Goal: Information Seeking & Learning: Learn about a topic

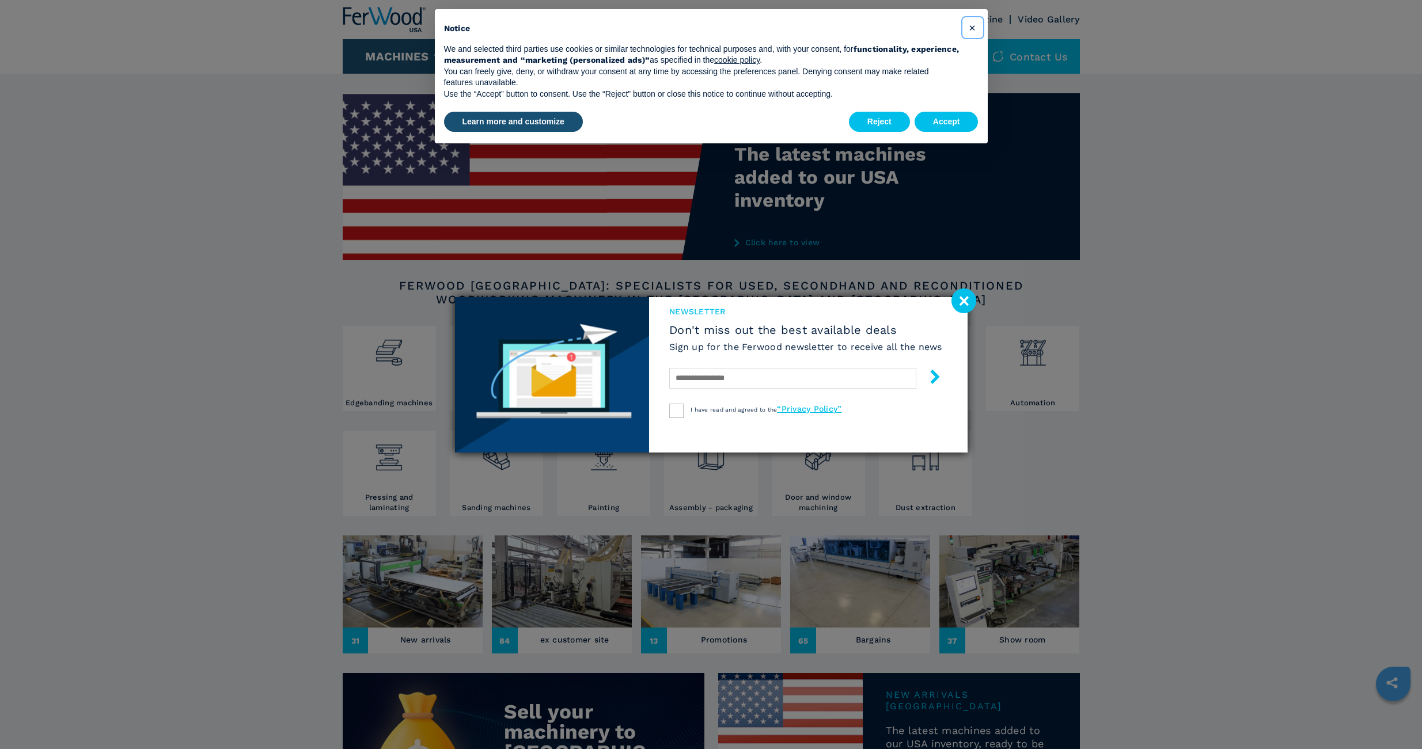
click at [976, 27] on button "×" at bounding box center [972, 27] width 18 height 18
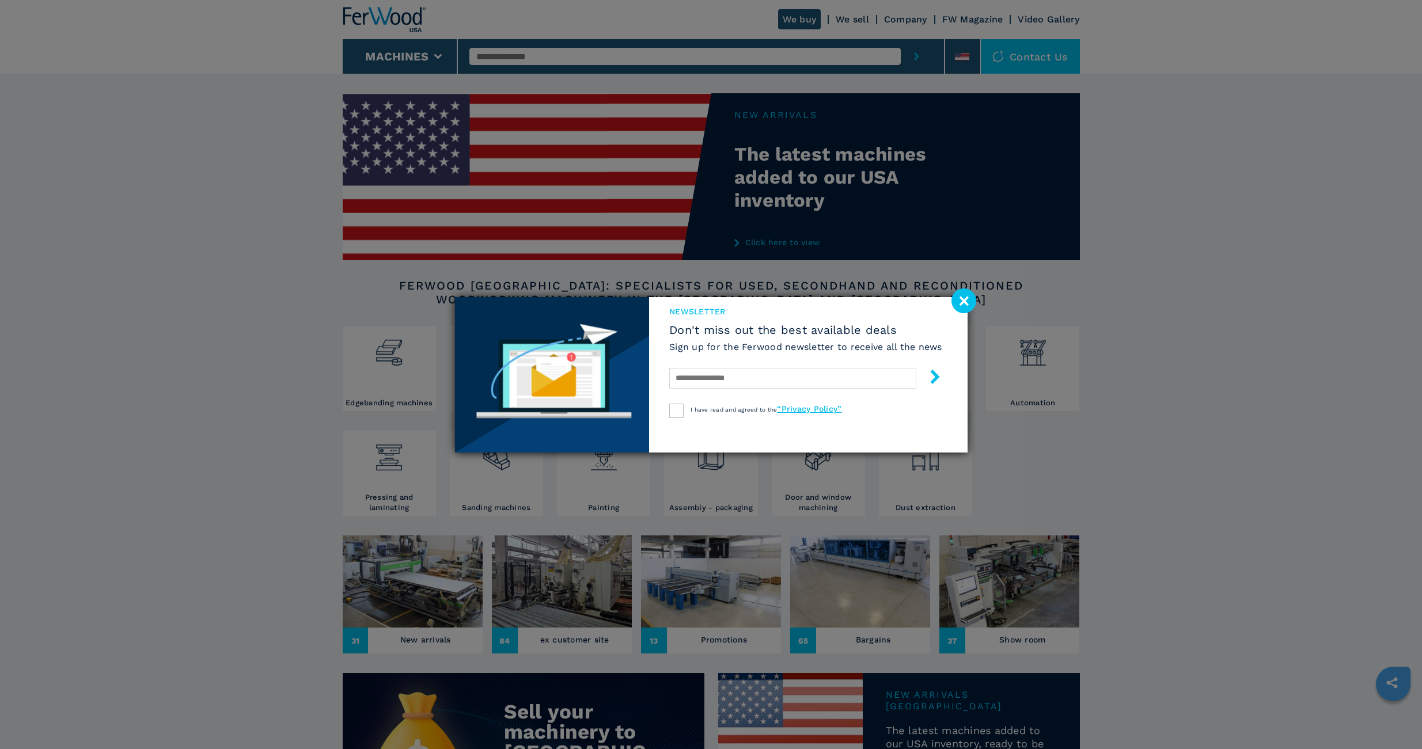
click at [957, 307] on image at bounding box center [963, 301] width 25 height 25
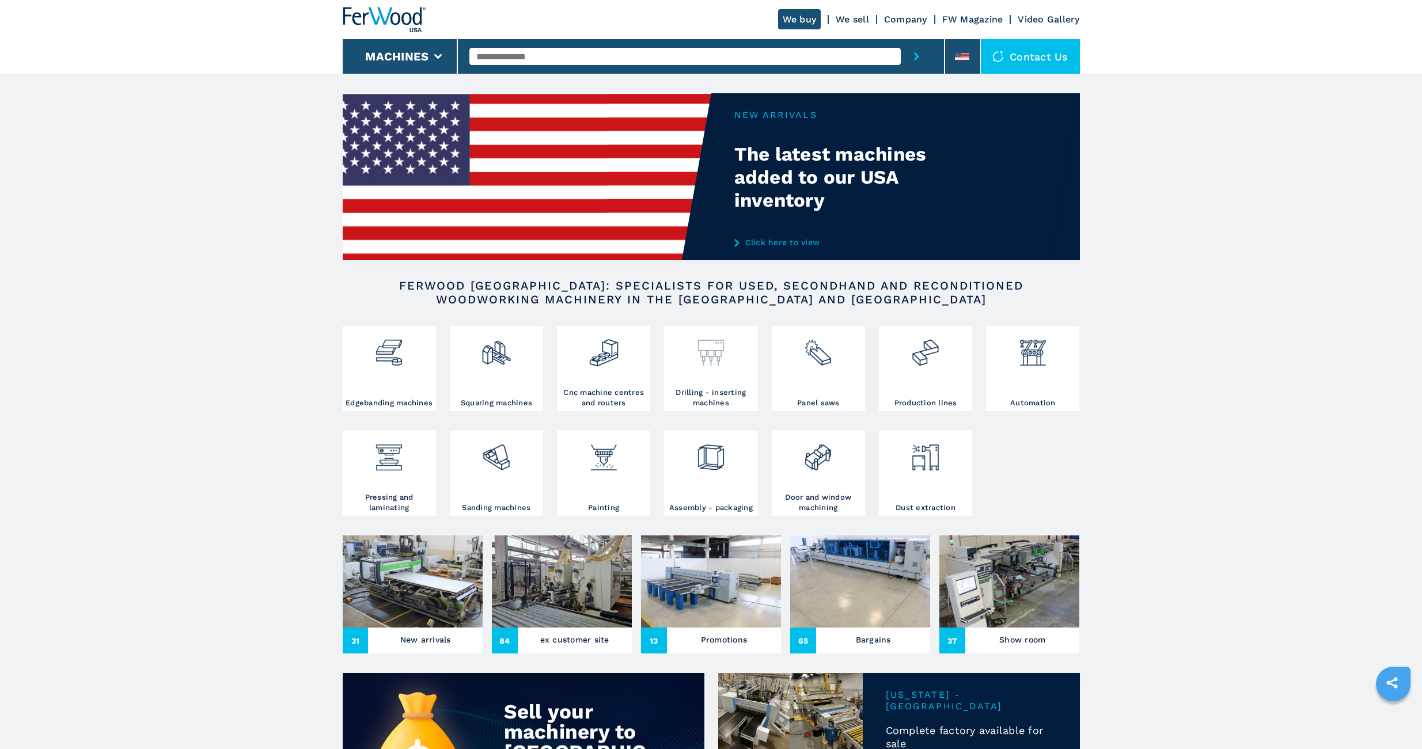
click at [718, 351] on img at bounding box center [711, 348] width 31 height 39
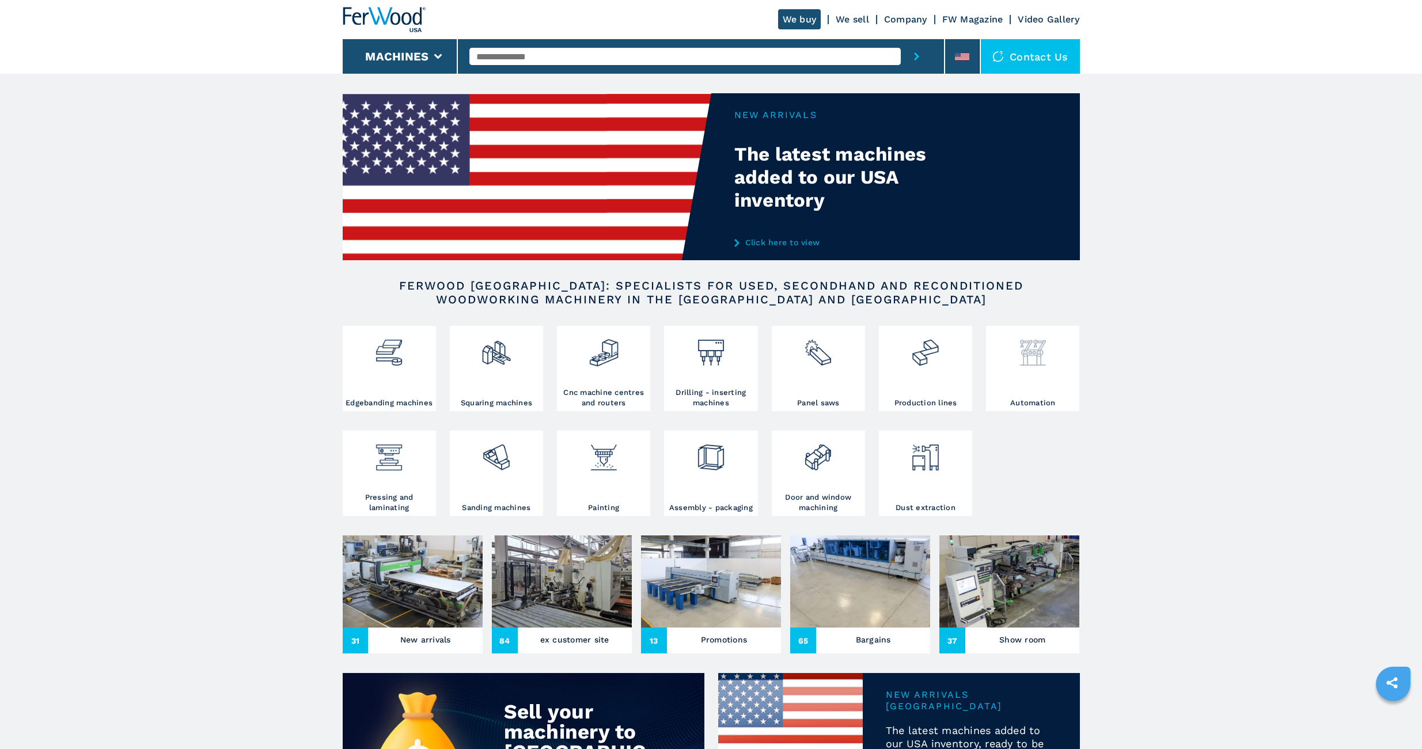
click at [1038, 354] on img at bounding box center [1033, 348] width 31 height 39
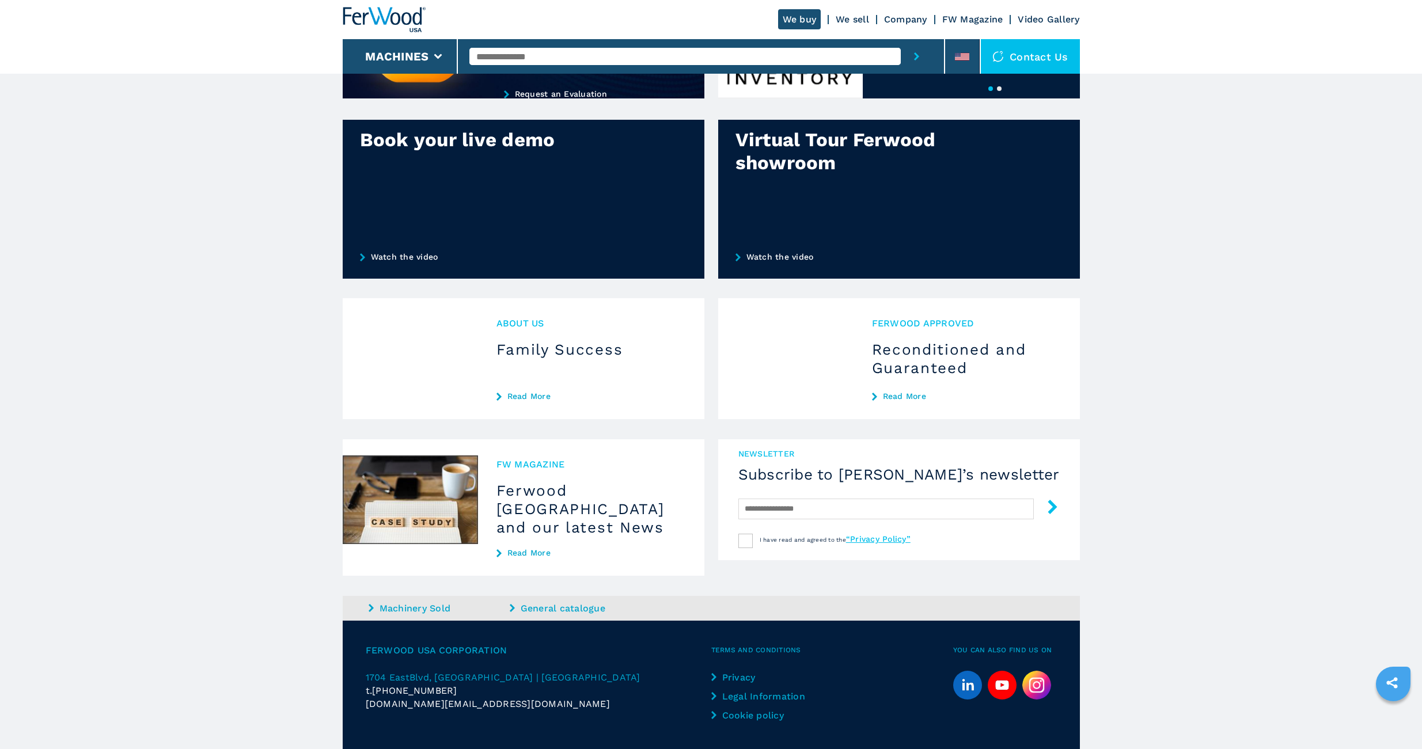
scroll to position [757, 0]
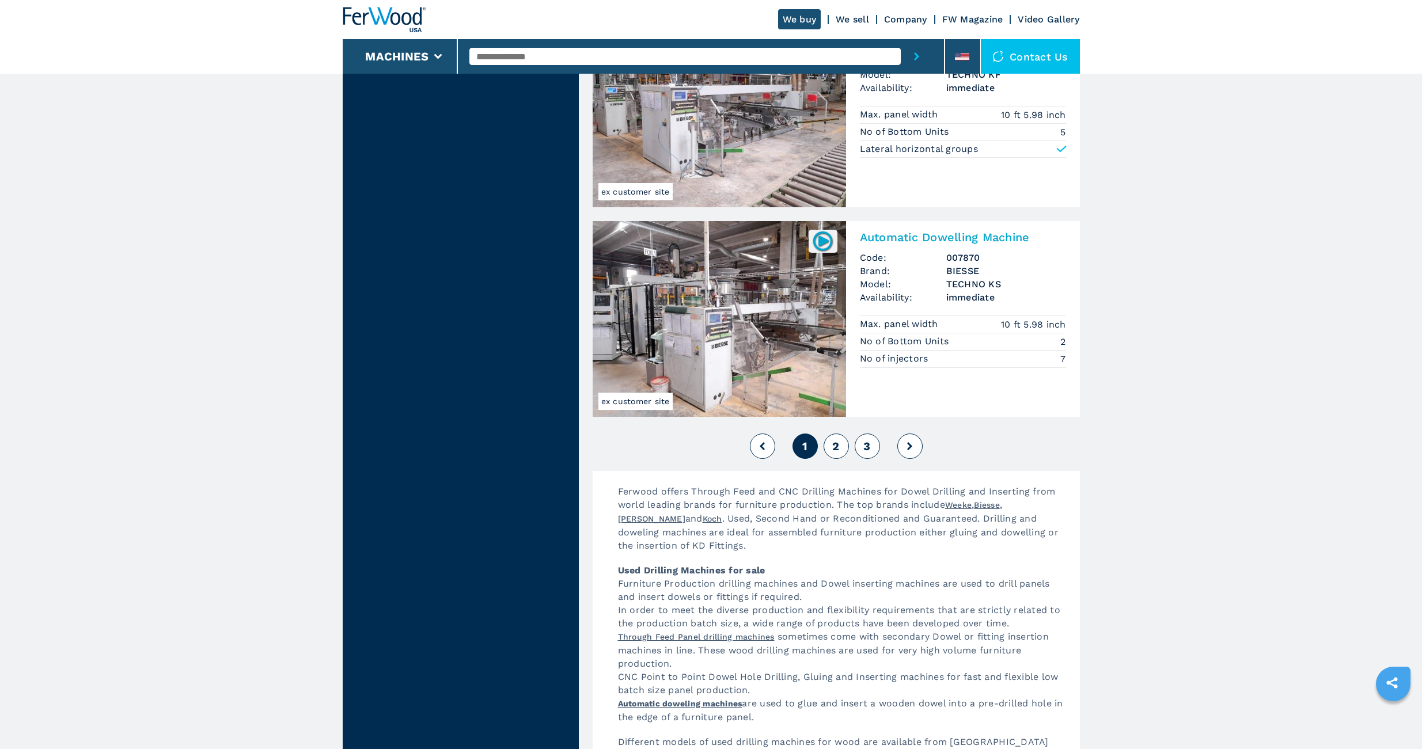
scroll to position [2436, 0]
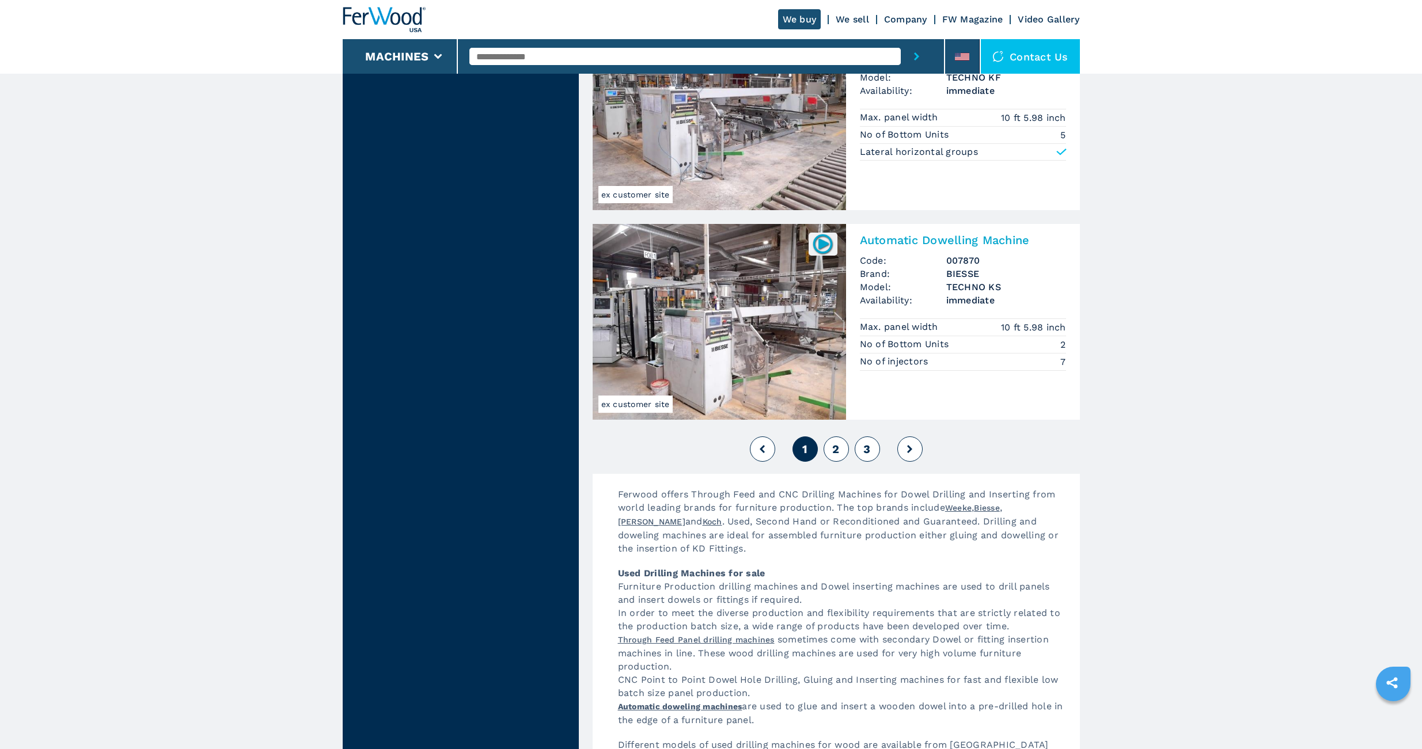
click at [836, 452] on span "2" at bounding box center [835, 449] width 7 height 14
click at [830, 445] on button "2" at bounding box center [836, 449] width 25 height 25
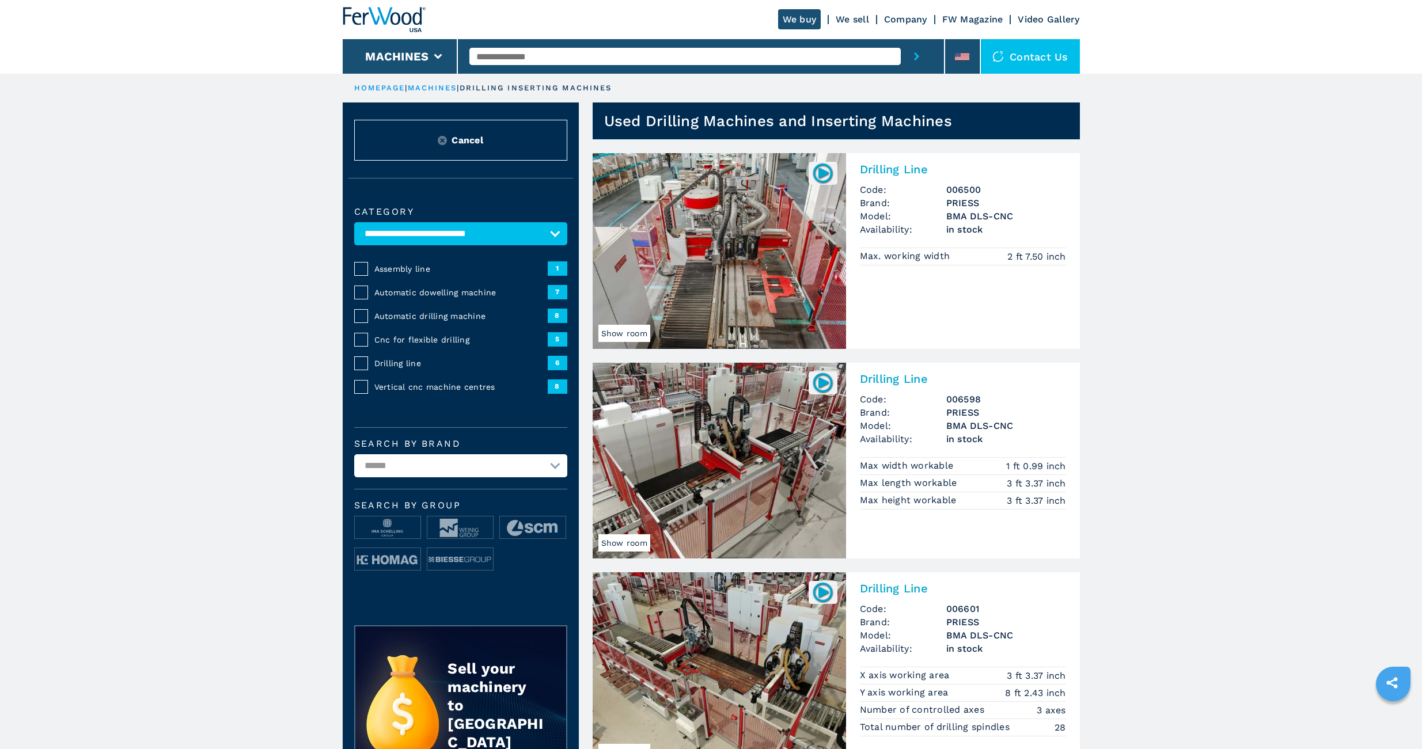
click at [390, 10] on img at bounding box center [384, 19] width 83 height 25
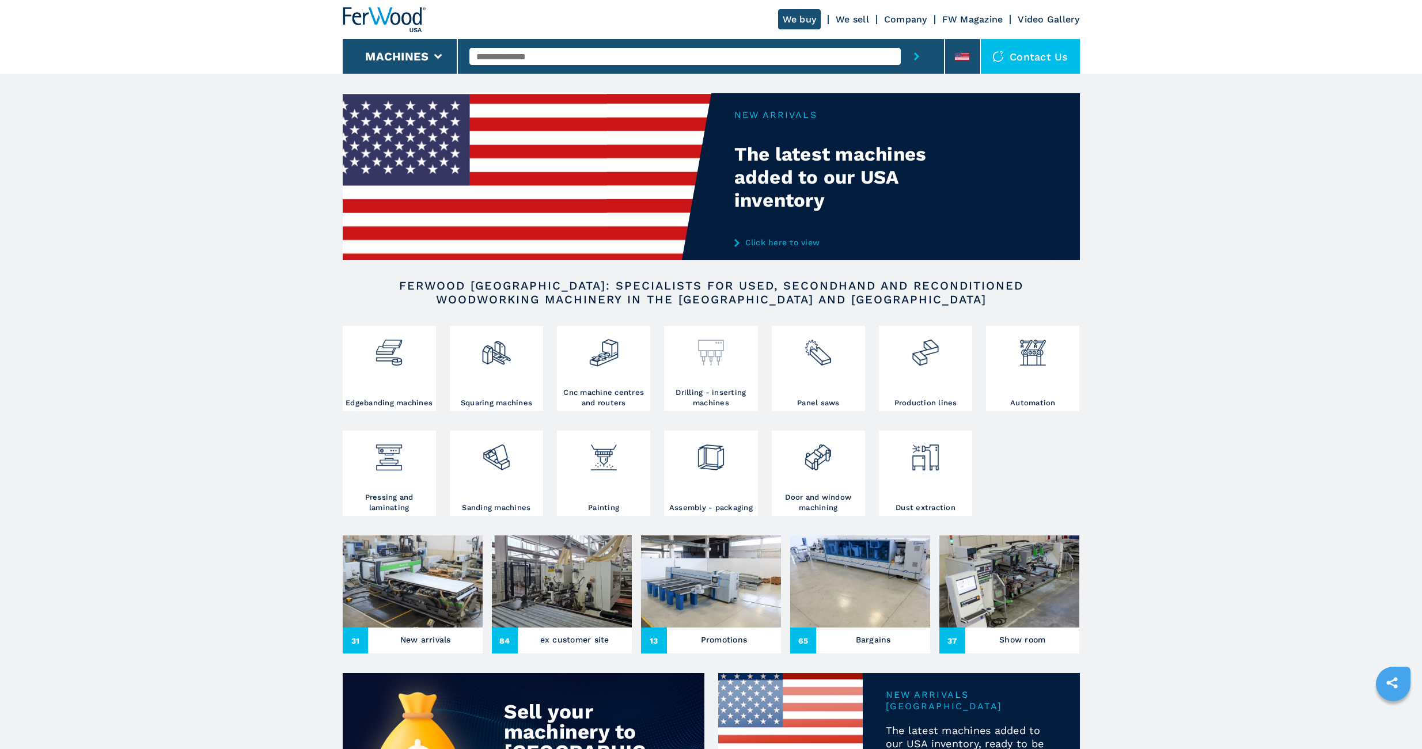
click at [706, 350] on img at bounding box center [711, 348] width 31 height 39
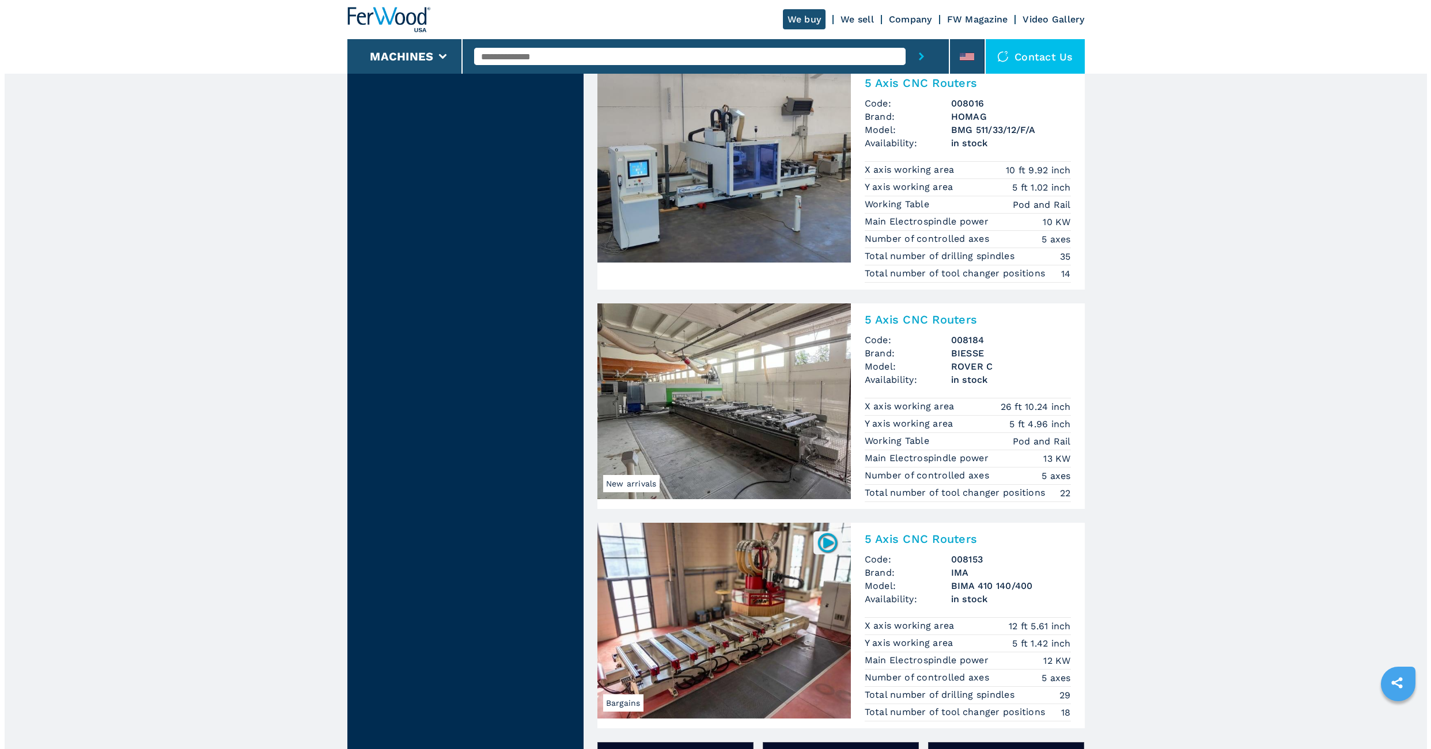
scroll to position [1382, 0]
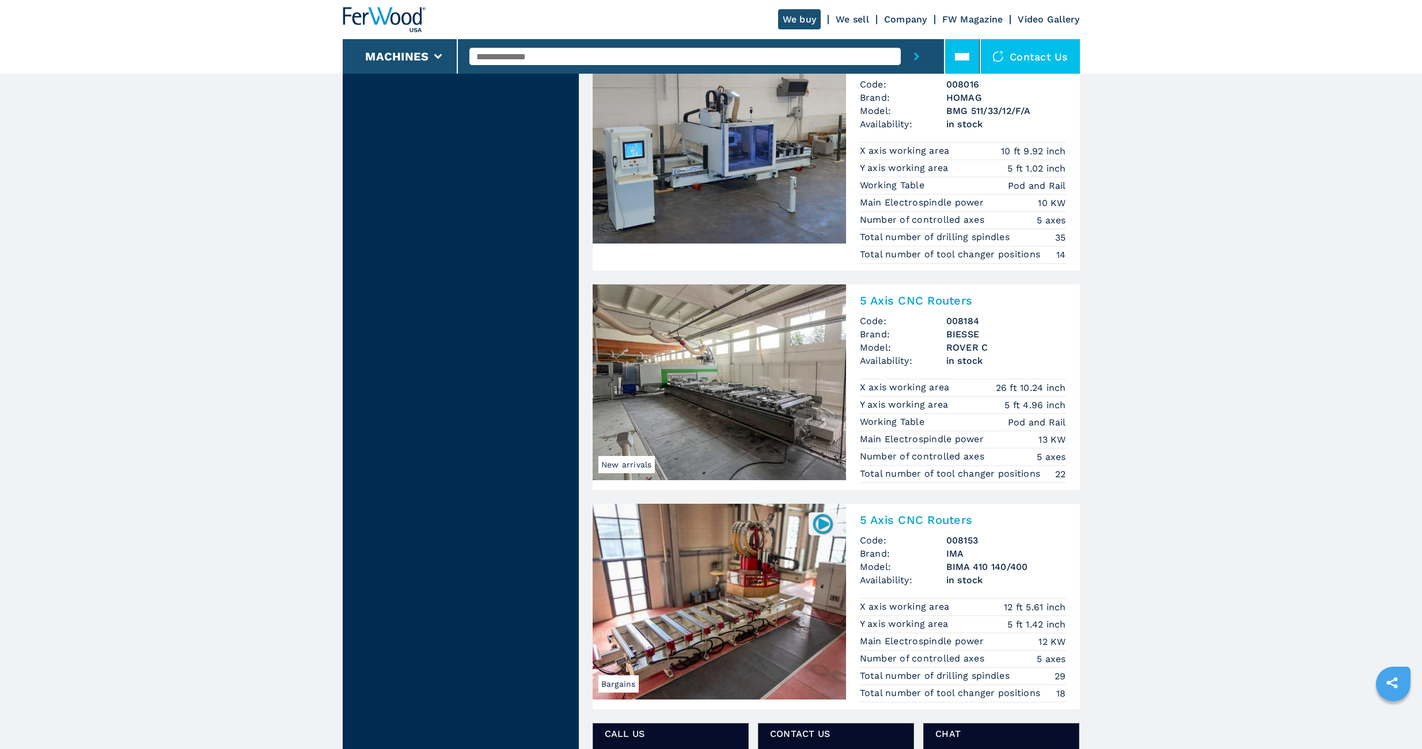
click at [959, 58] on icon at bounding box center [962, 57] width 14 height 6
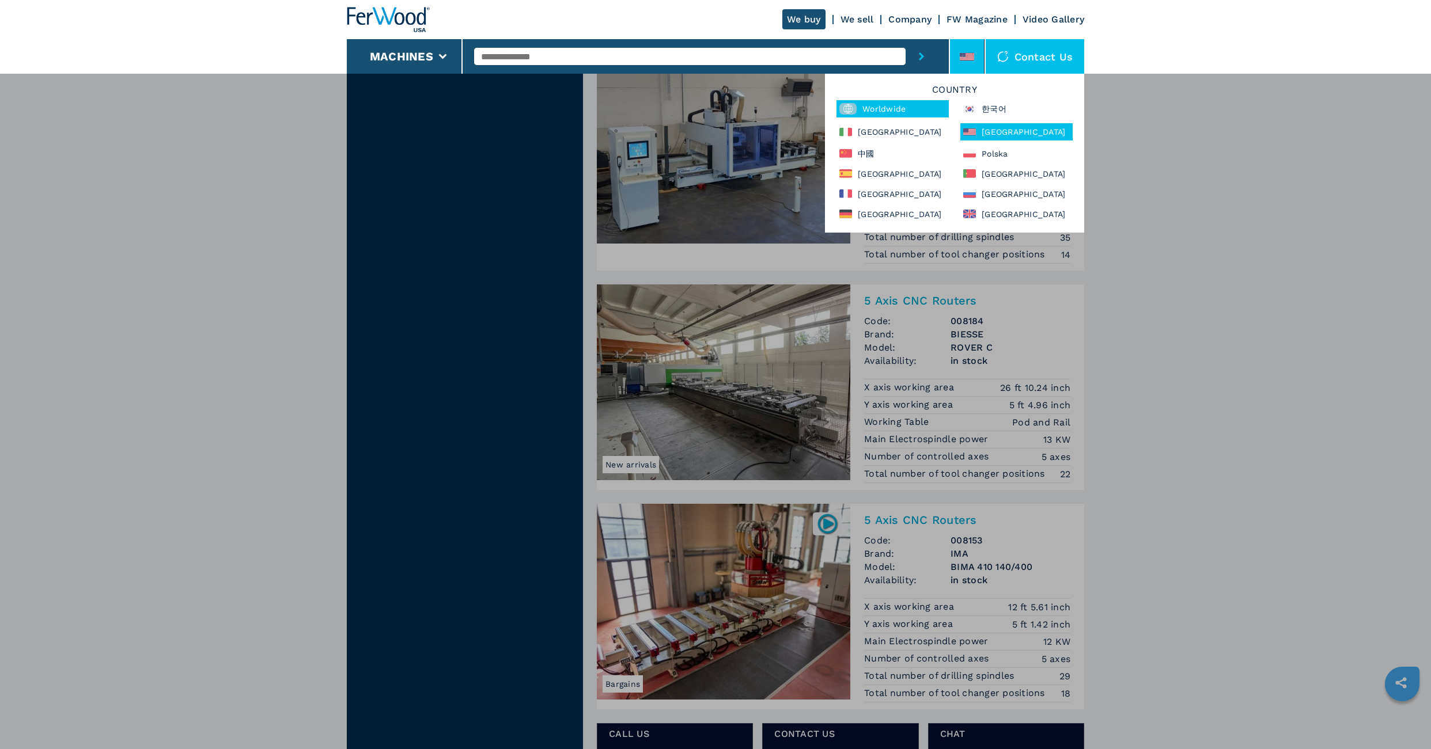
click at [874, 106] on div "Worldwide" at bounding box center [892, 108] width 112 height 17
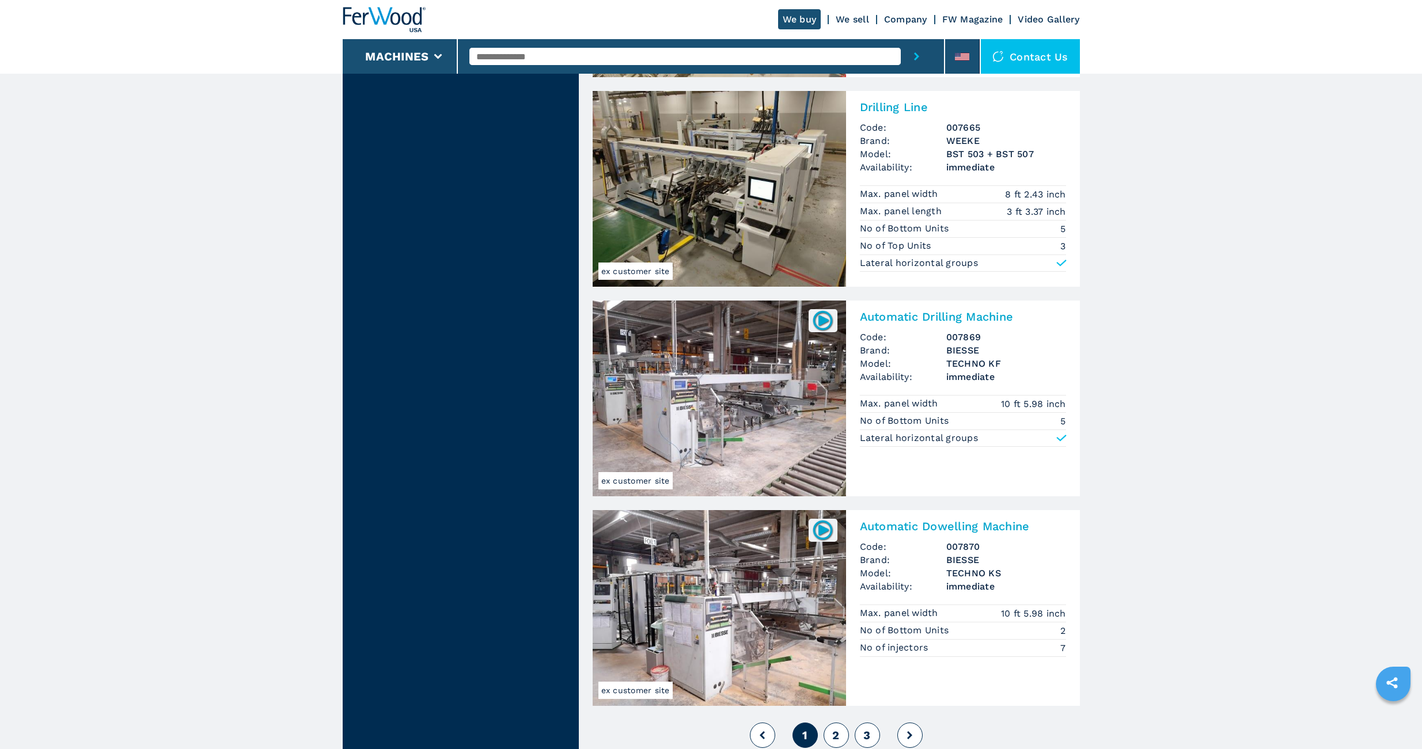
scroll to position [2457, 0]
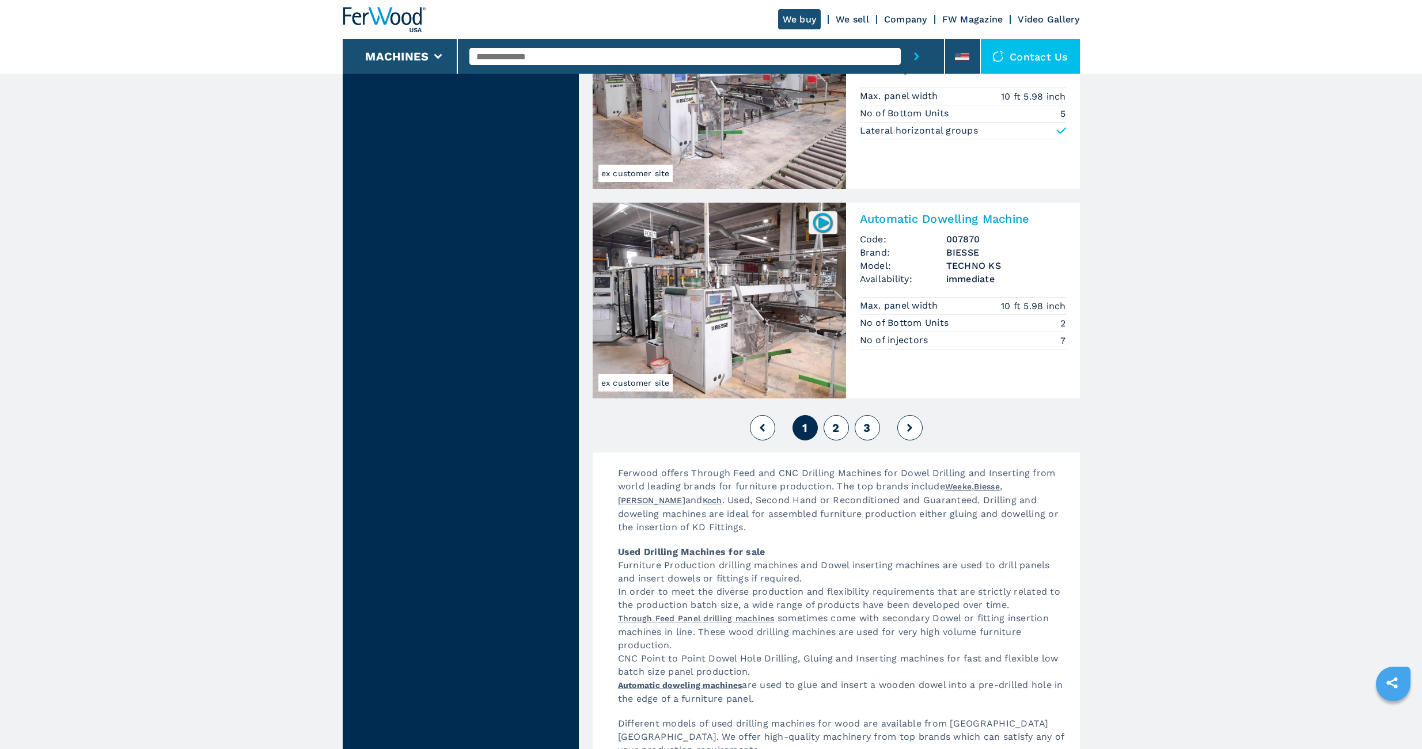
click at [838, 430] on span "2" at bounding box center [835, 428] width 7 height 14
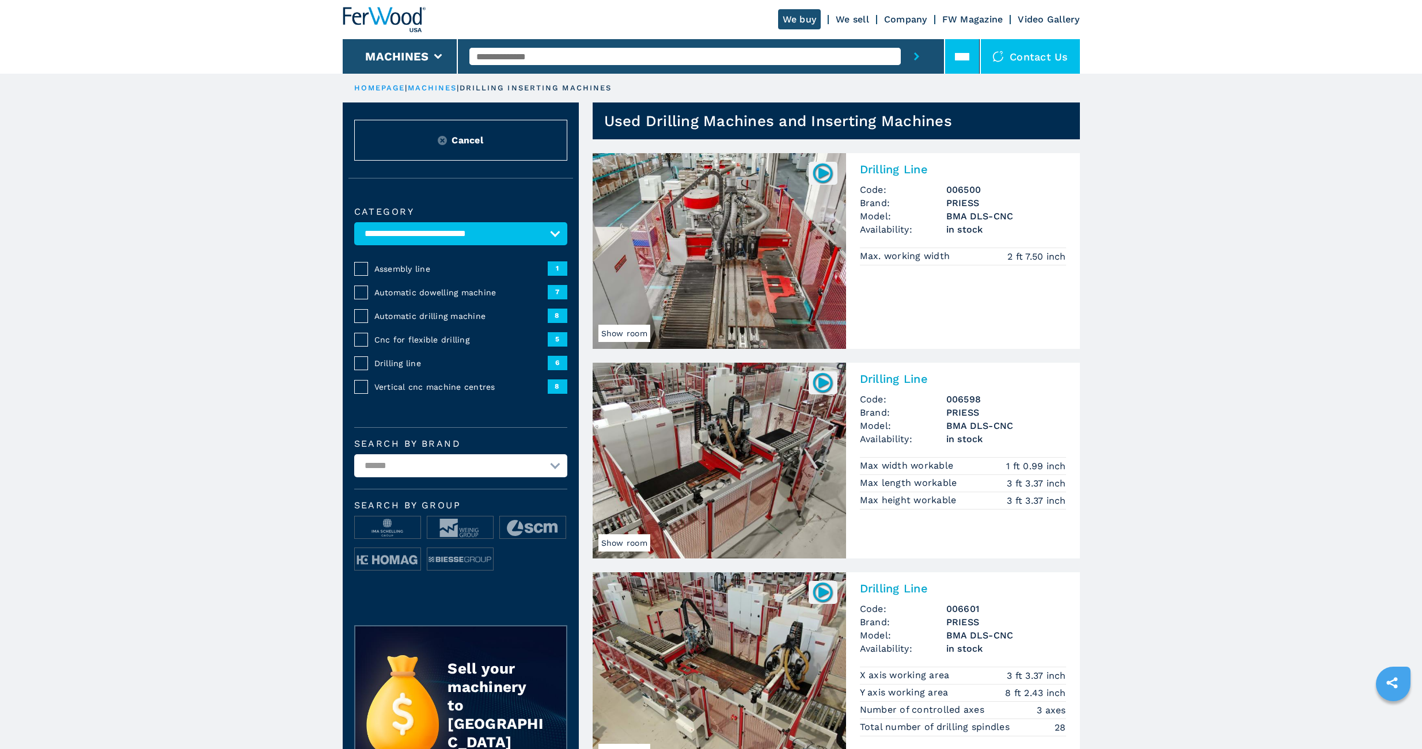
click at [974, 51] on li at bounding box center [962, 56] width 35 height 35
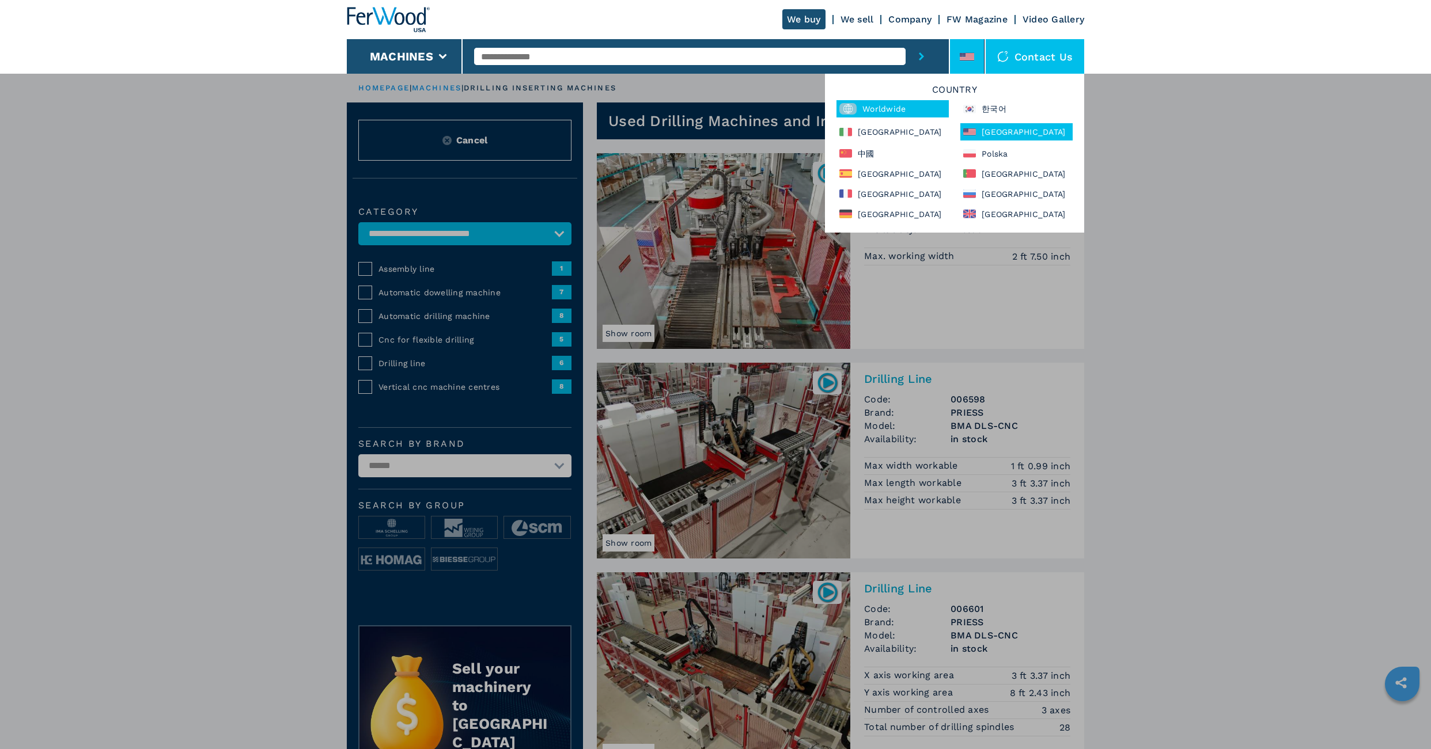
click at [875, 111] on div "Worldwide" at bounding box center [892, 108] width 112 height 17
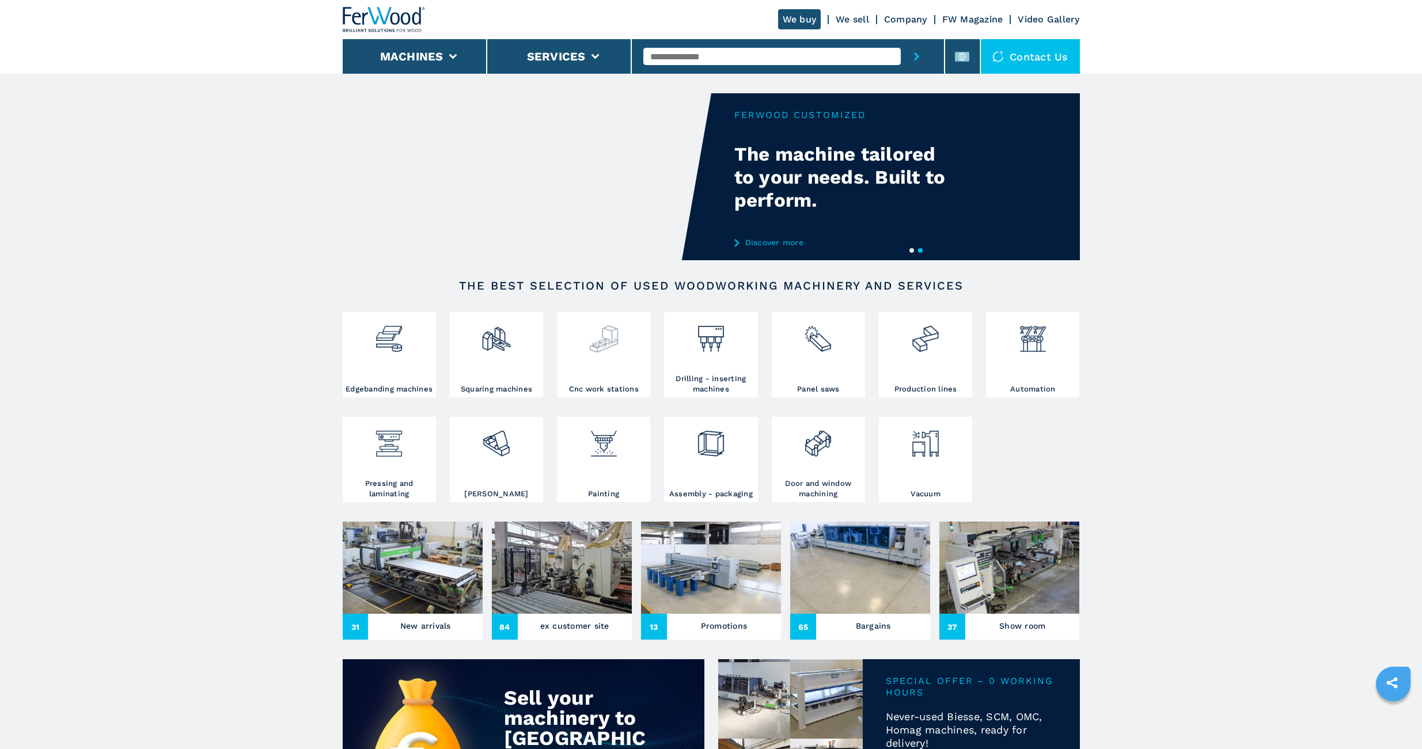
click at [622, 353] on div at bounding box center [604, 334] width 88 height 39
click at [708, 333] on img at bounding box center [711, 334] width 31 height 39
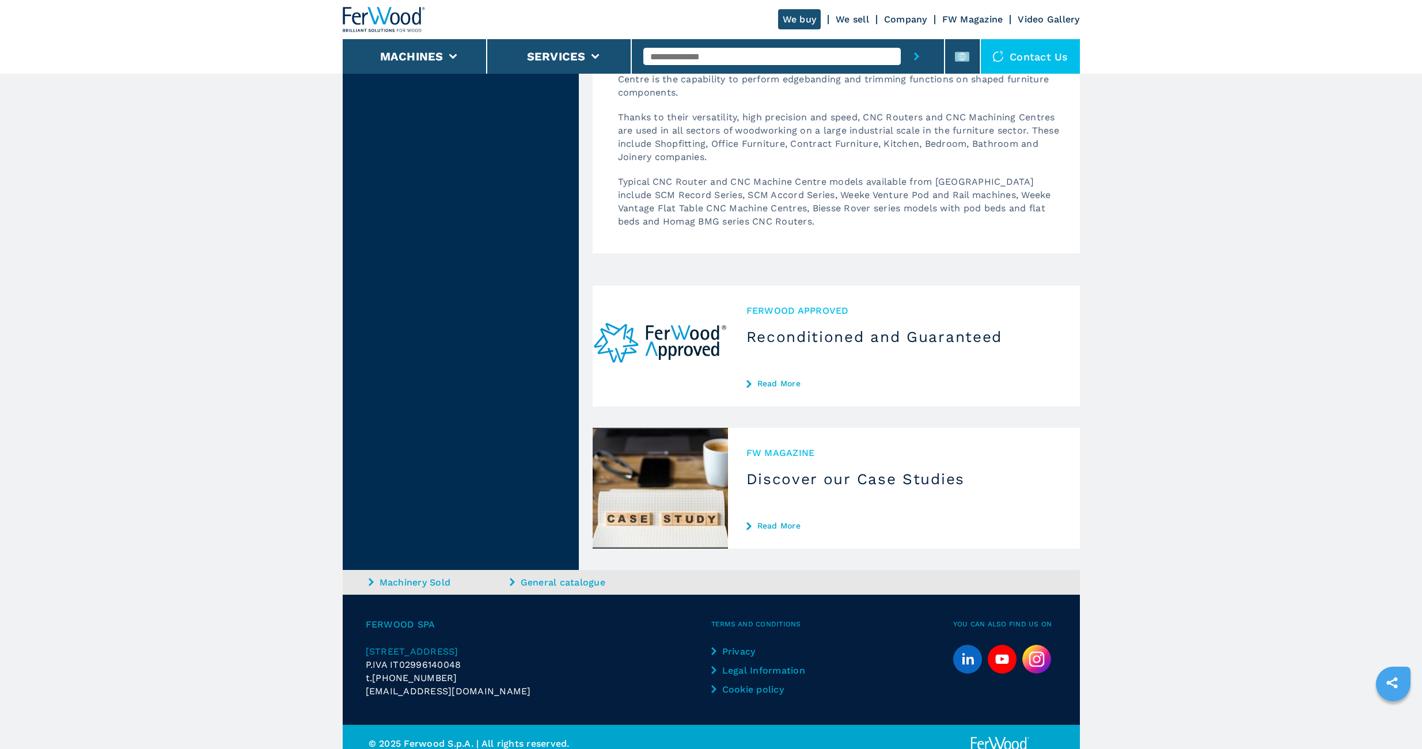
scroll to position [2882, 0]
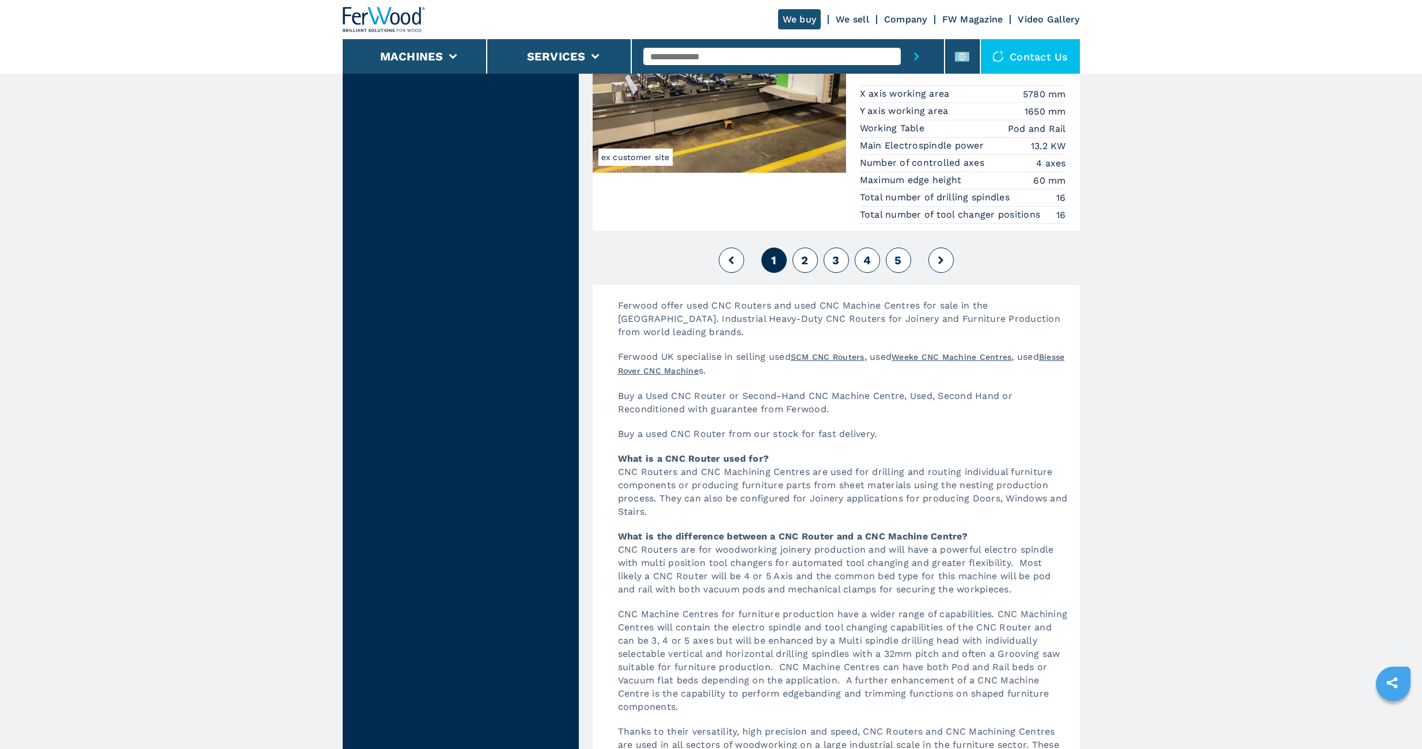
click at [806, 261] on span "2" at bounding box center [804, 260] width 7 height 14
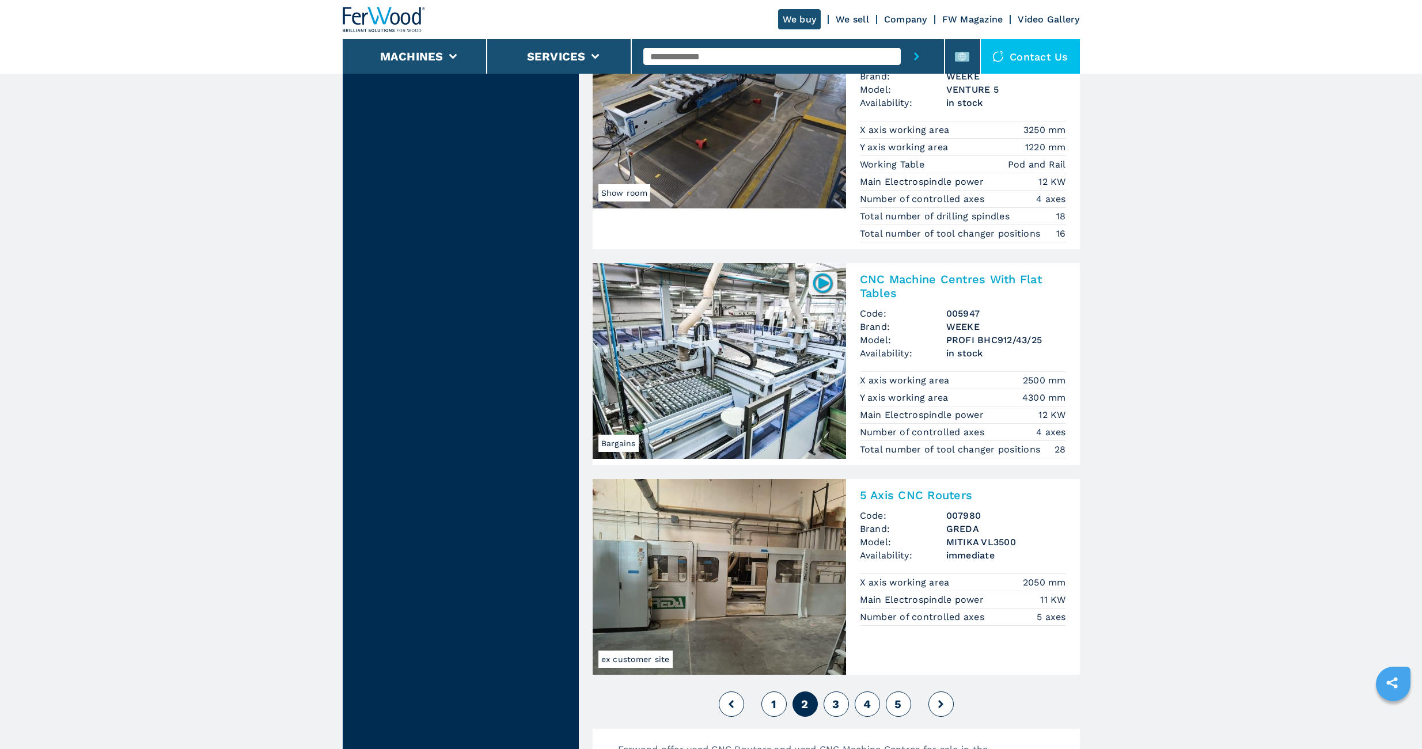
scroll to position [2611, 0]
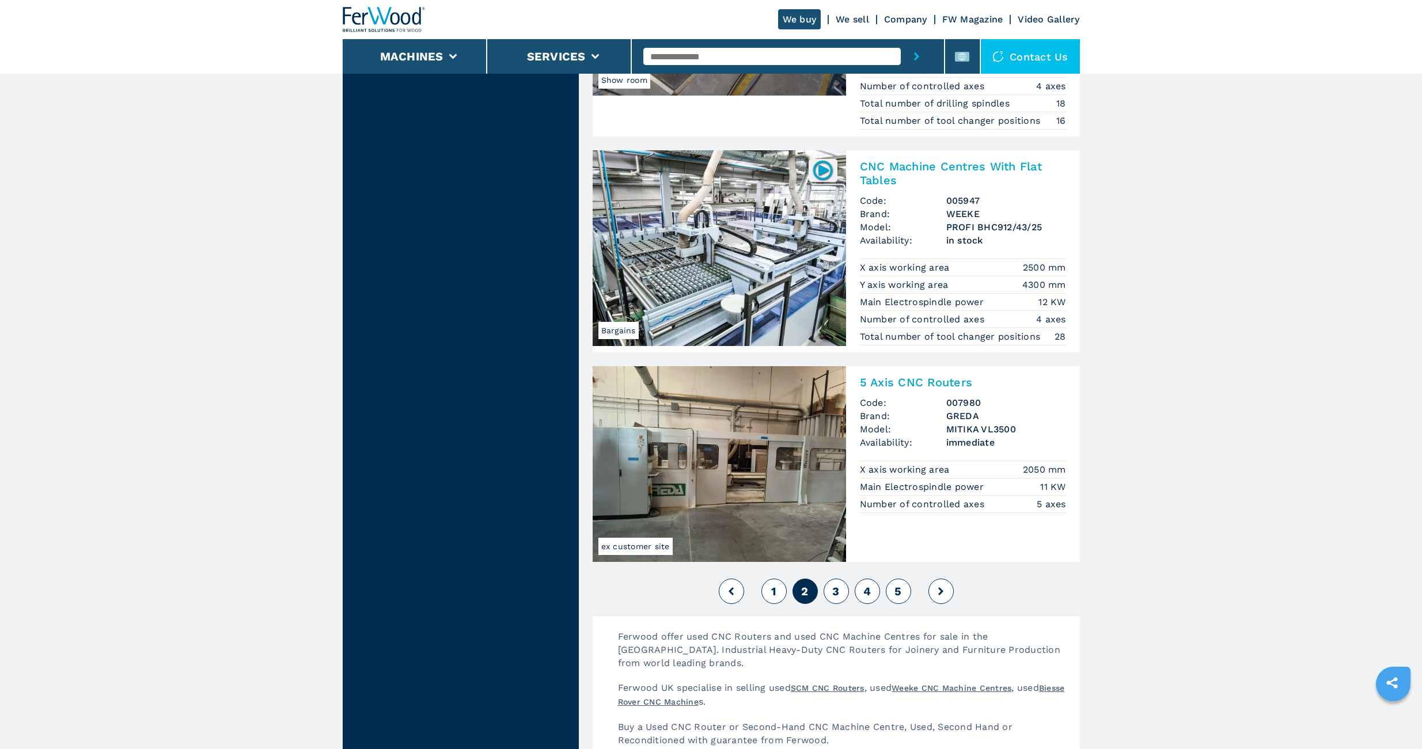
click at [836, 595] on span "3" at bounding box center [835, 592] width 7 height 14
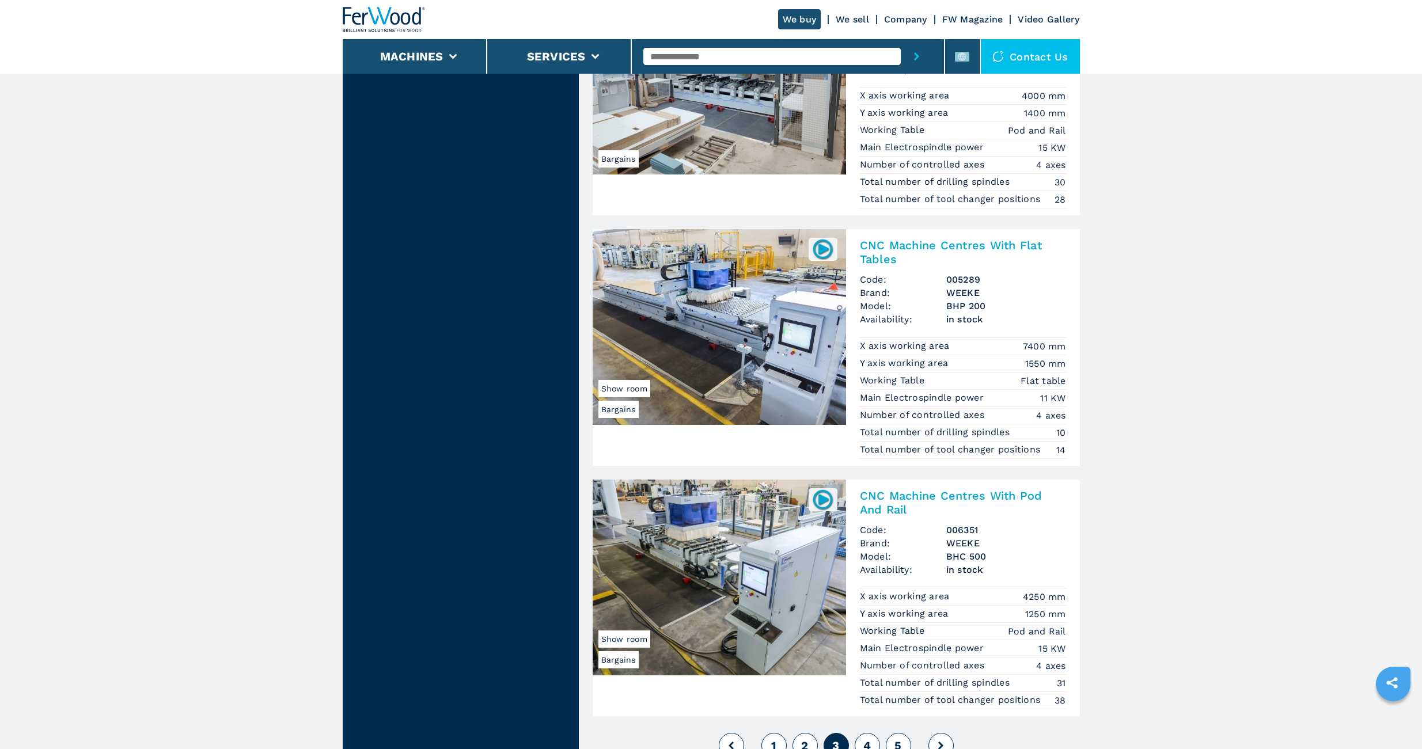
scroll to position [2764, 0]
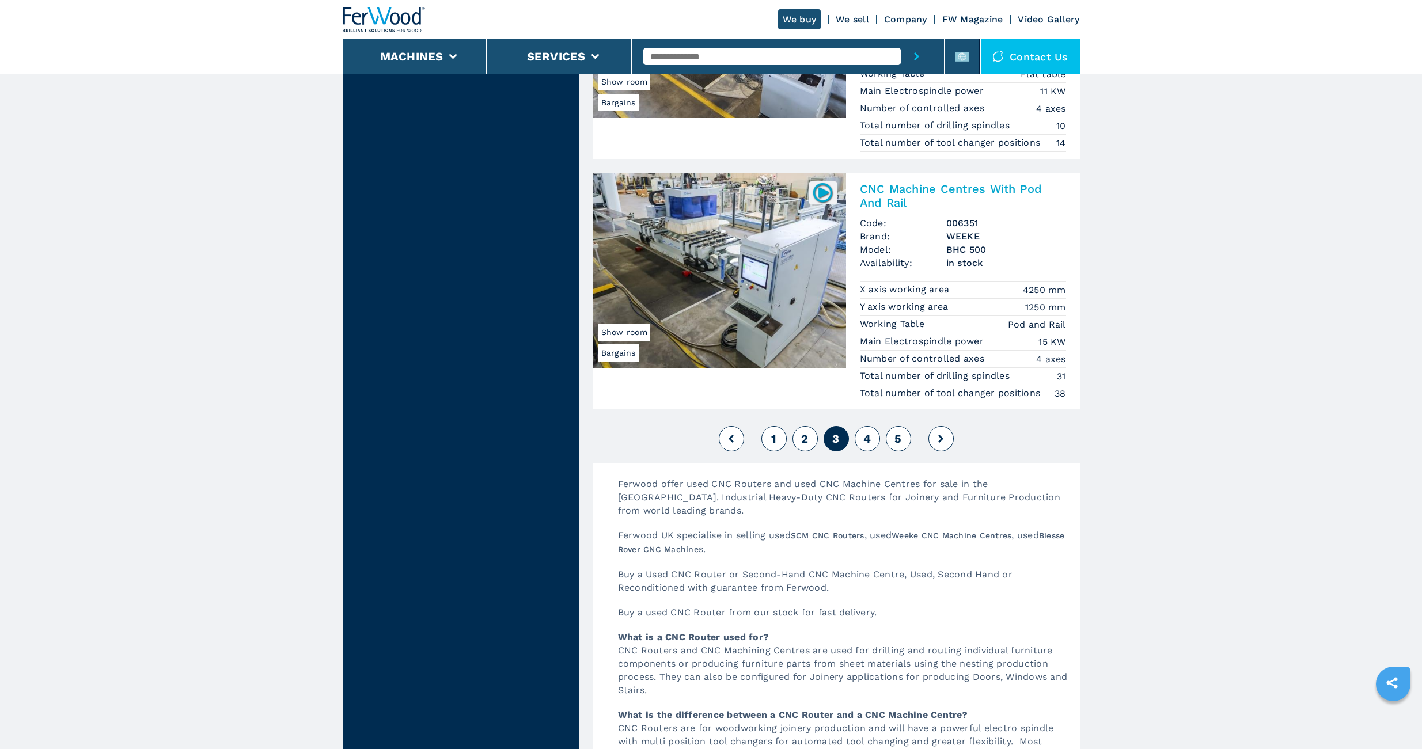
click at [862, 439] on button "4" at bounding box center [867, 438] width 25 height 25
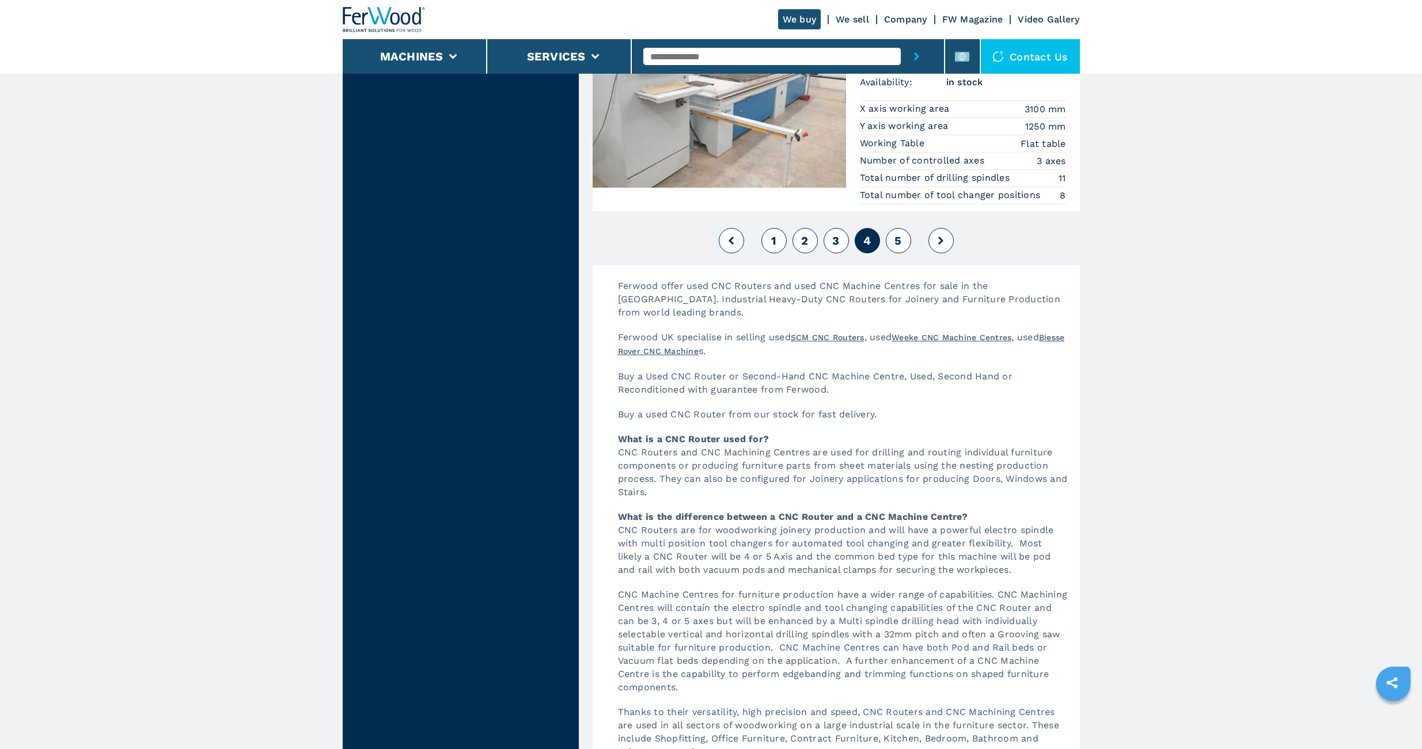
scroll to position [2611, 0]
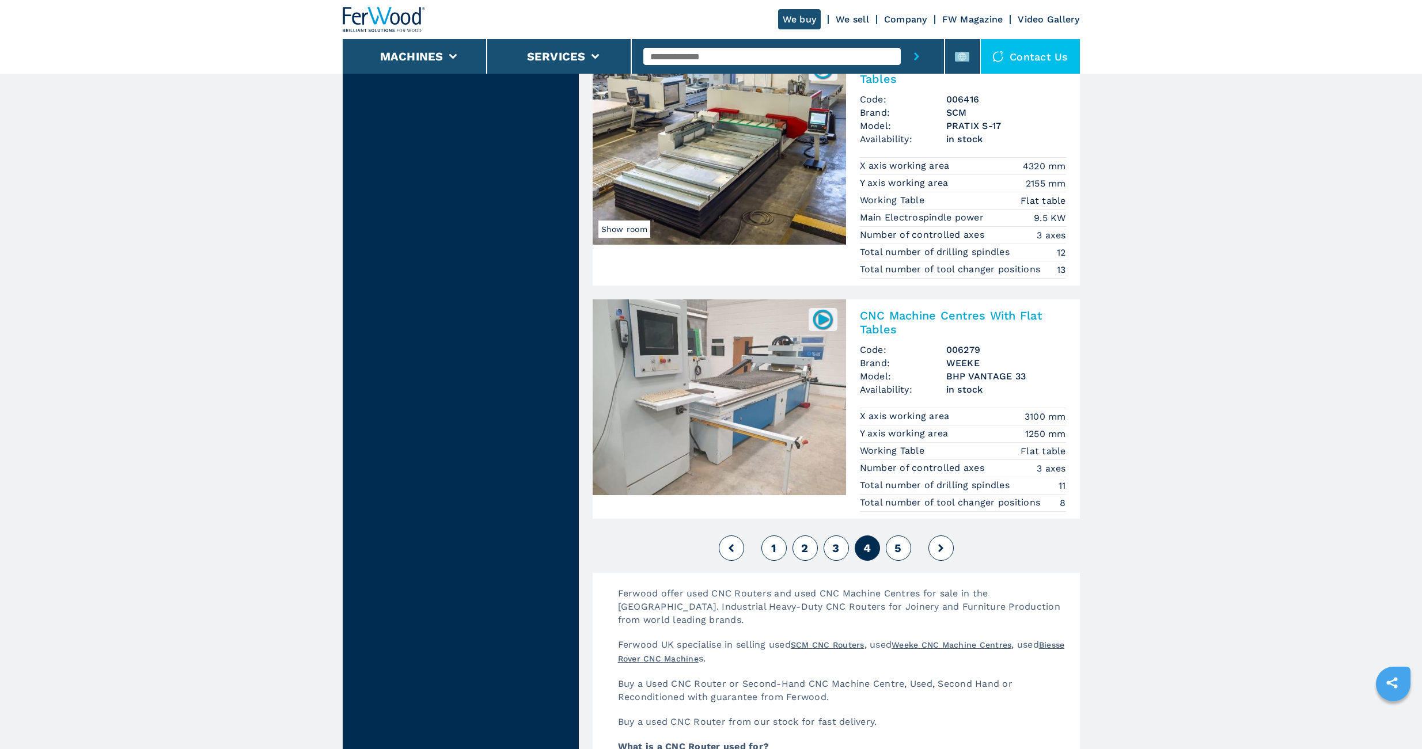
click at [905, 550] on button "5" at bounding box center [898, 548] width 25 height 25
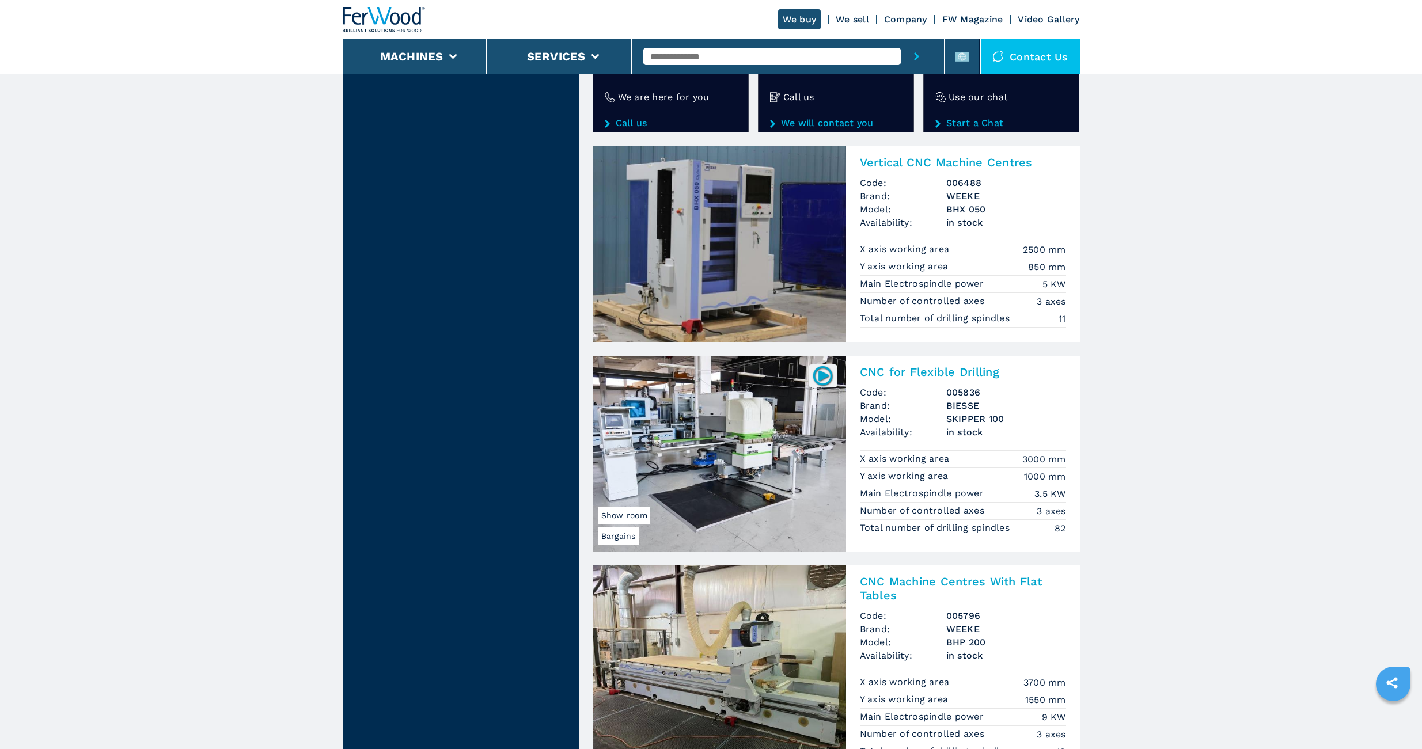
scroll to position [2150, 0]
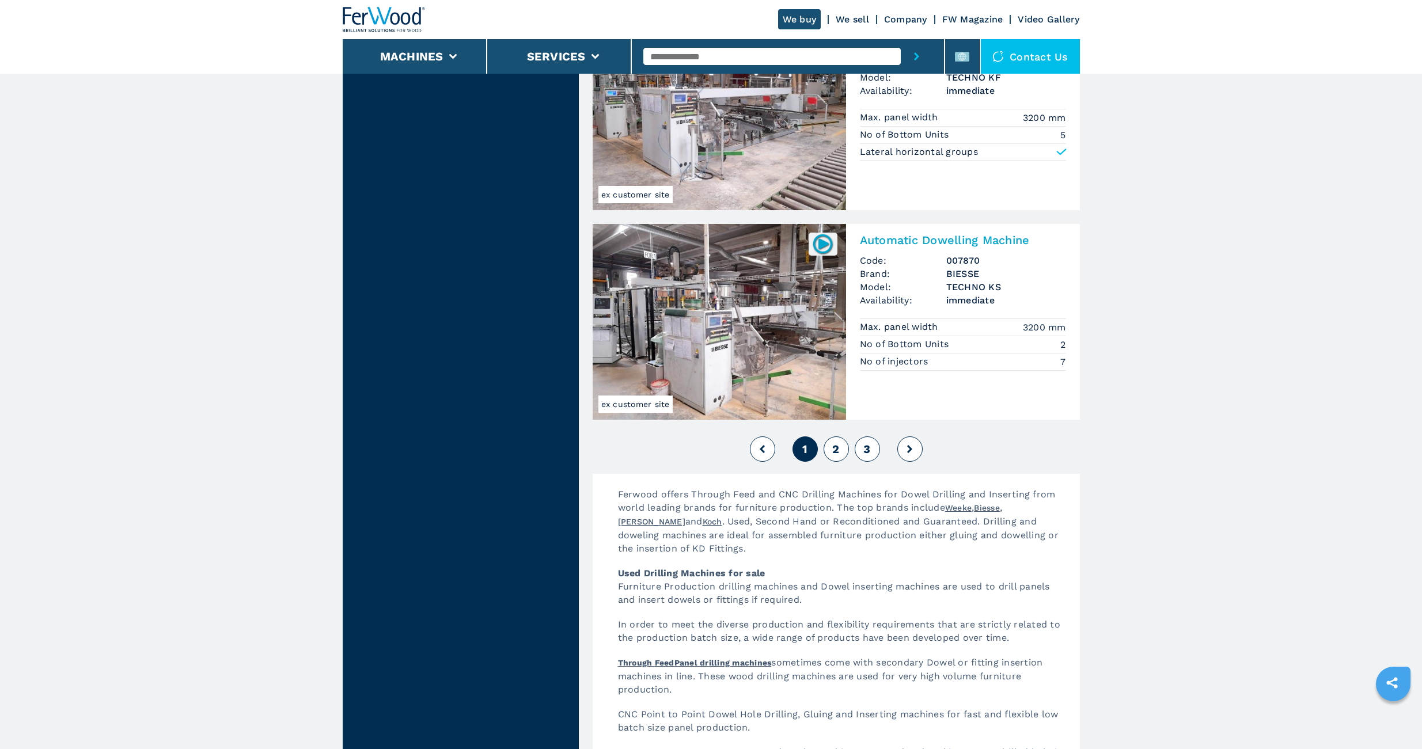
scroll to position [2457, 0]
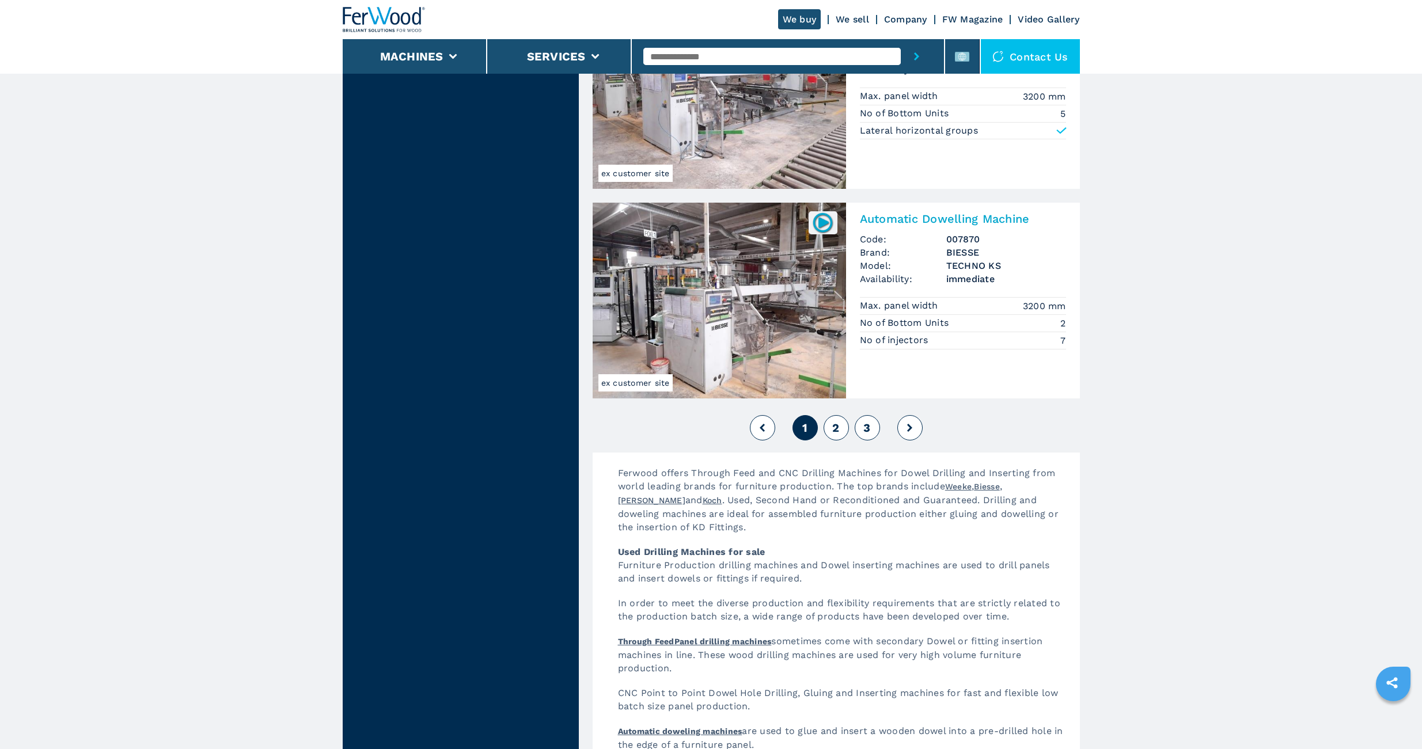
click at [839, 424] on span "2" at bounding box center [835, 428] width 7 height 14
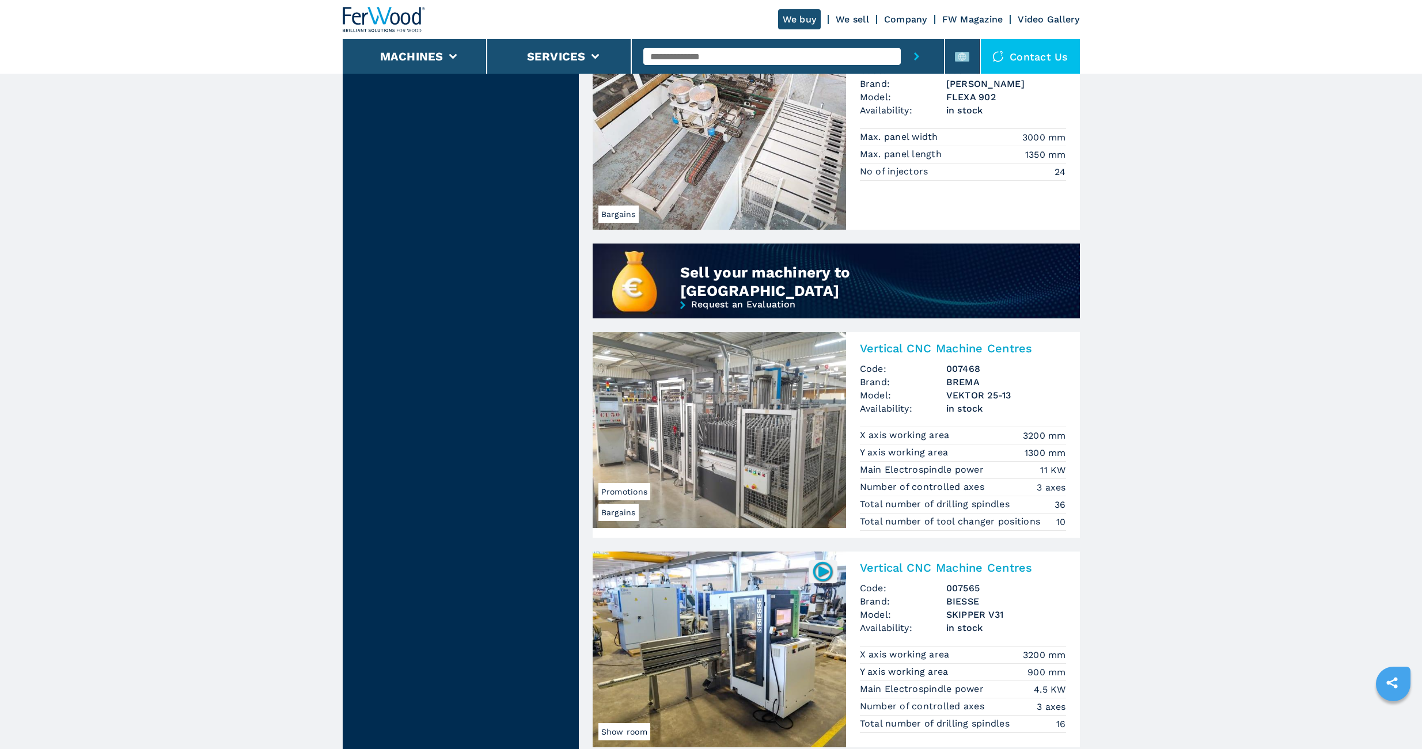
scroll to position [768, 0]
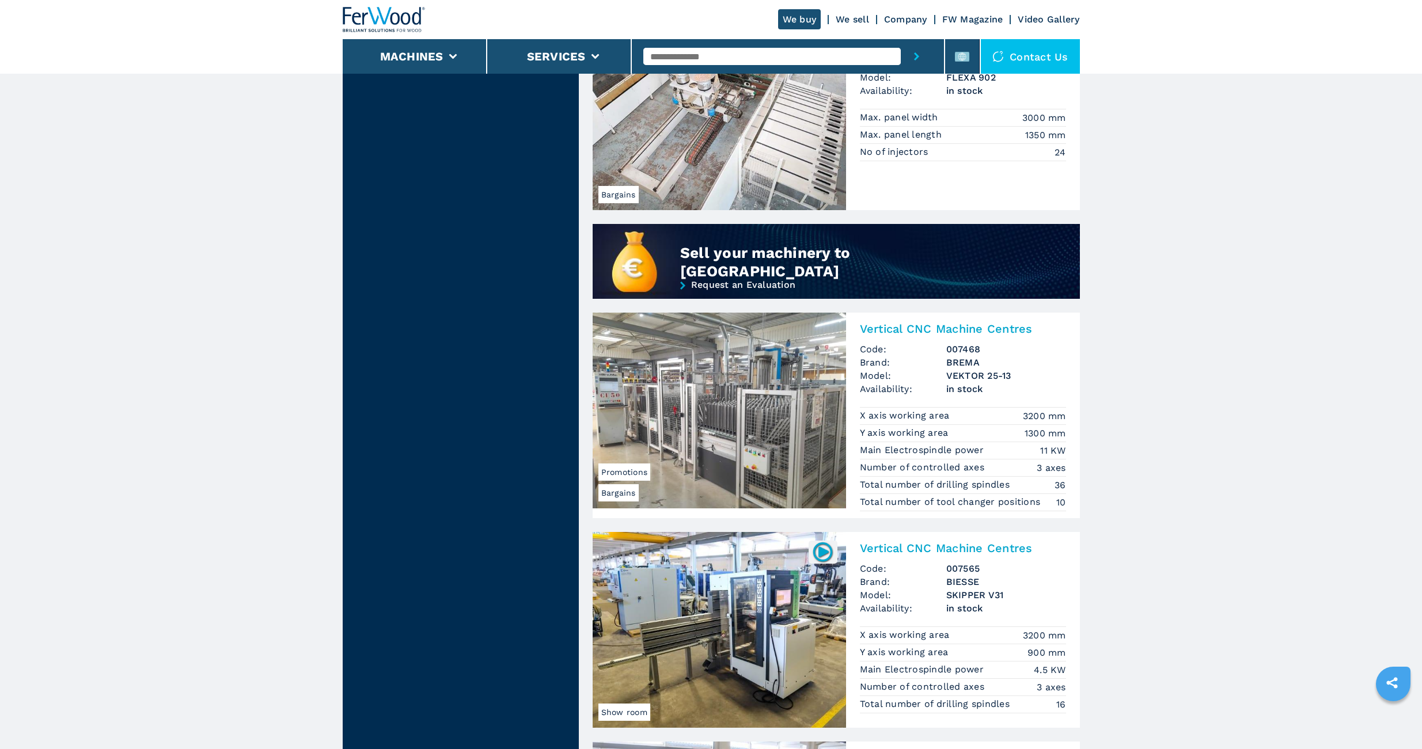
click at [695, 364] on img at bounding box center [719, 411] width 253 height 196
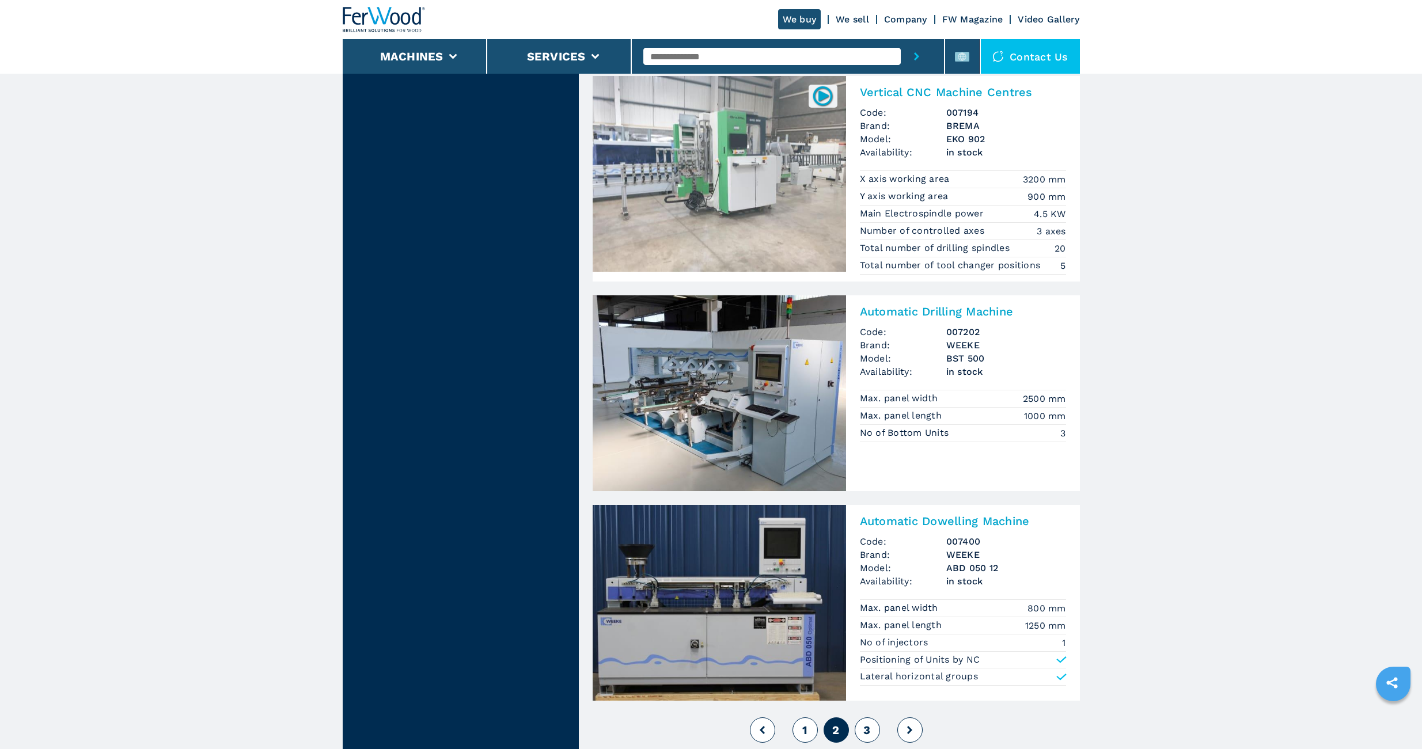
scroll to position [2304, 0]
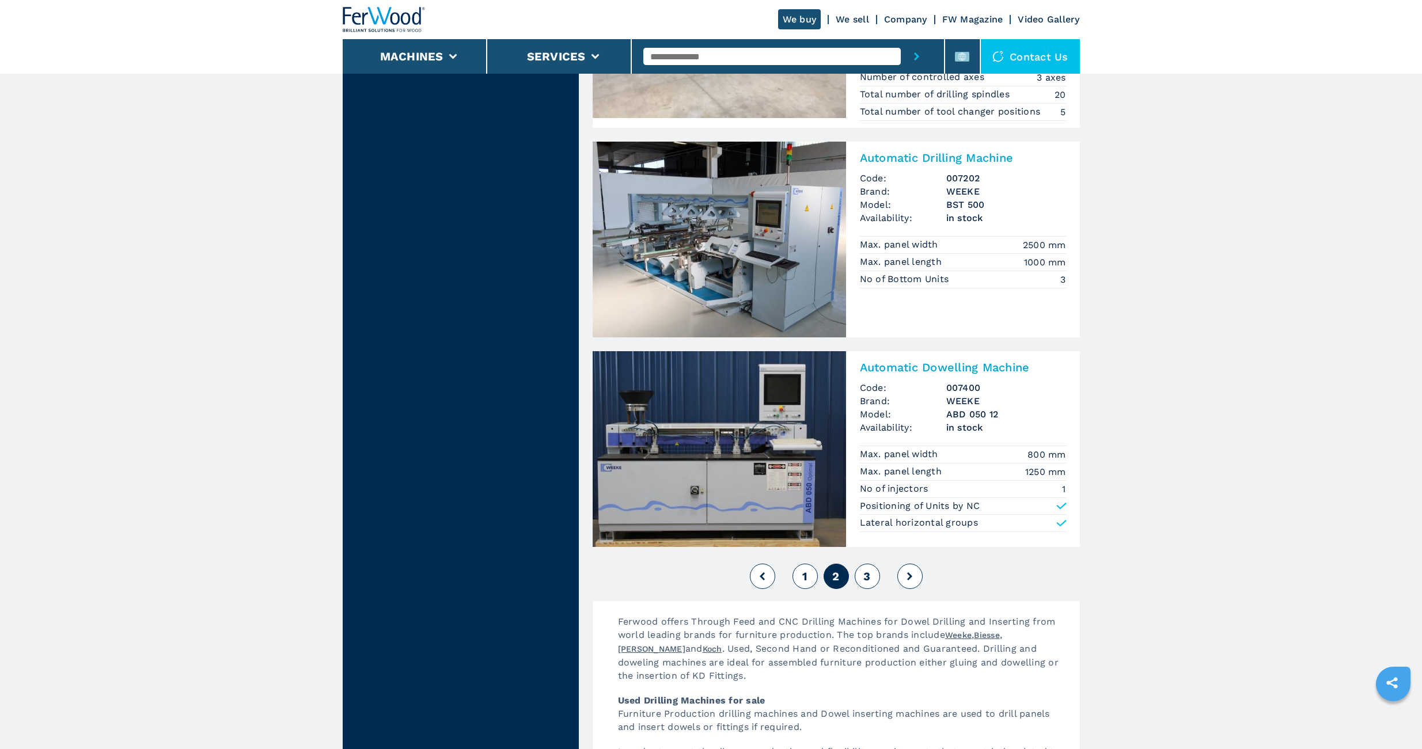
click at [867, 579] on span "3" at bounding box center [866, 577] width 7 height 14
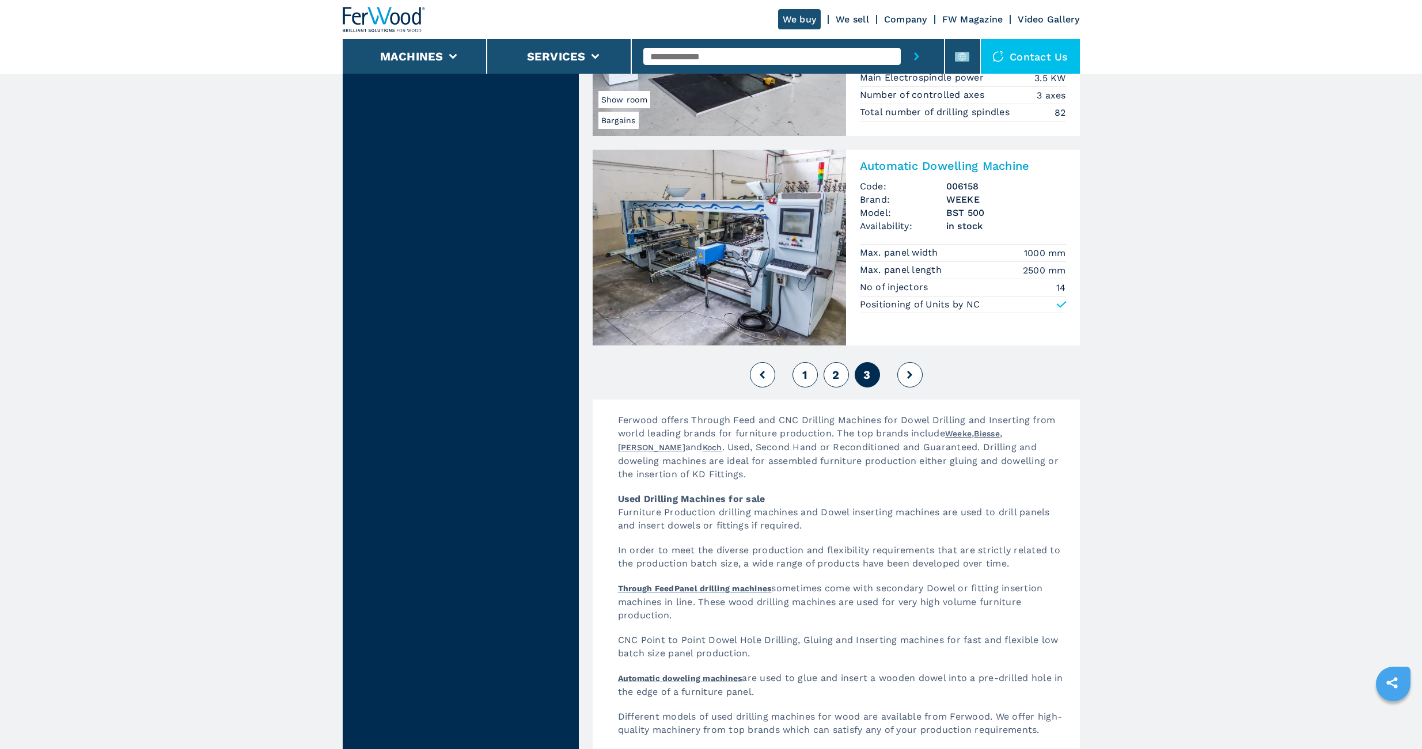
scroll to position [2304, 0]
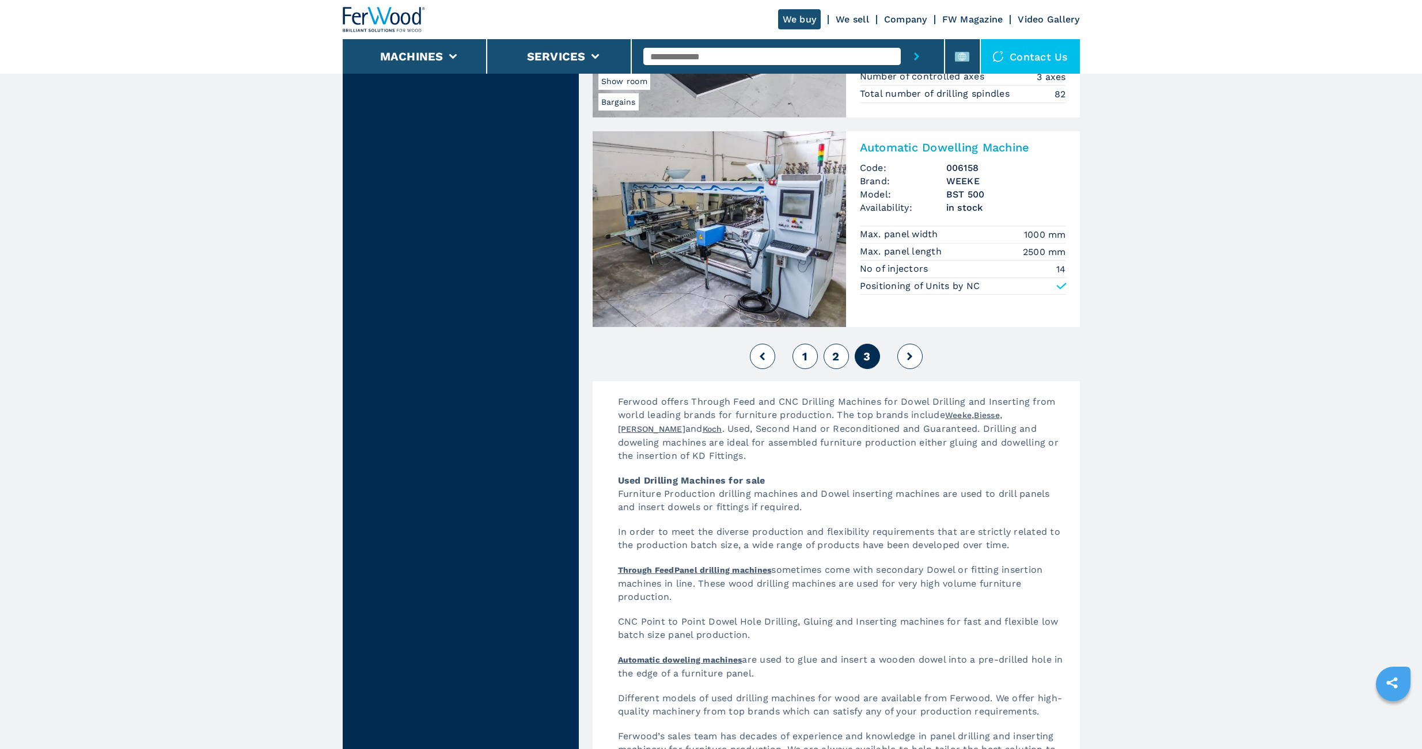
click at [908, 363] on button at bounding box center [909, 356] width 25 height 25
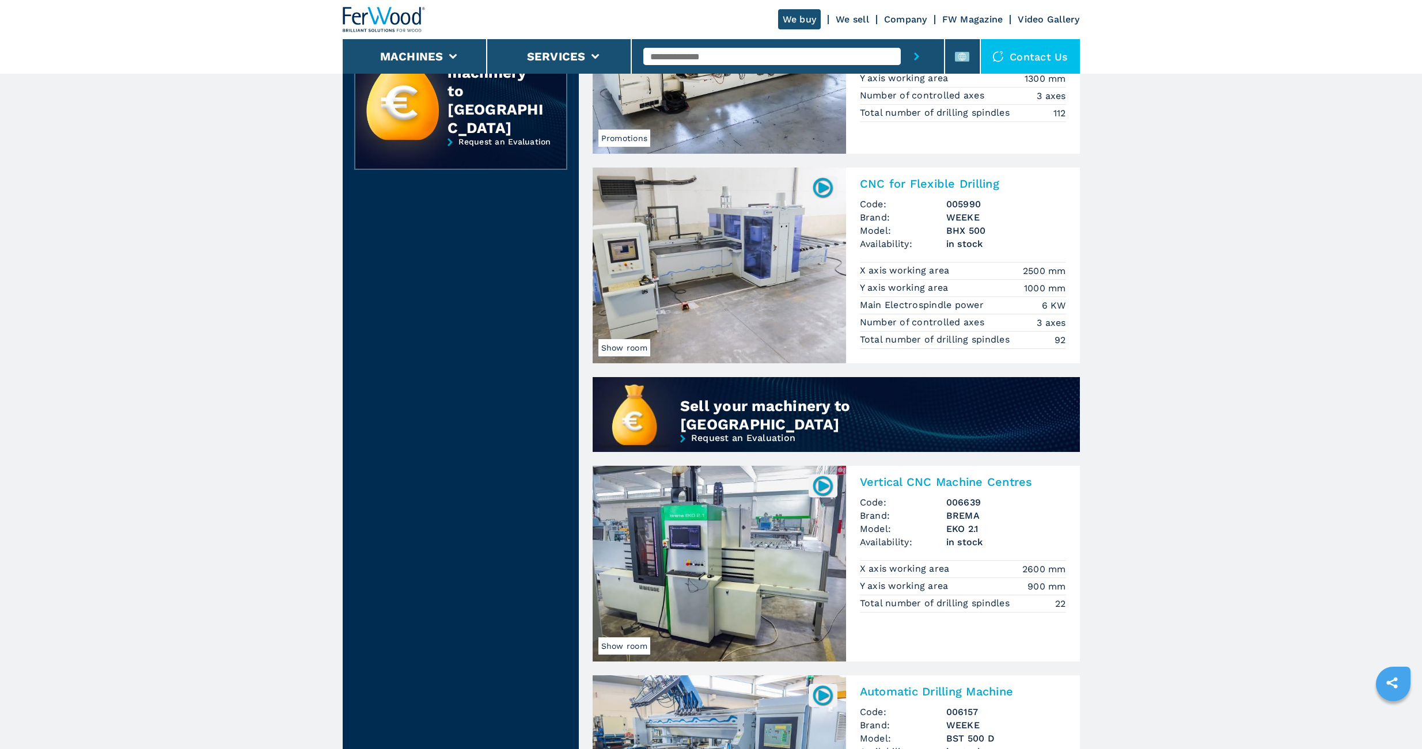
scroll to position [0, 0]
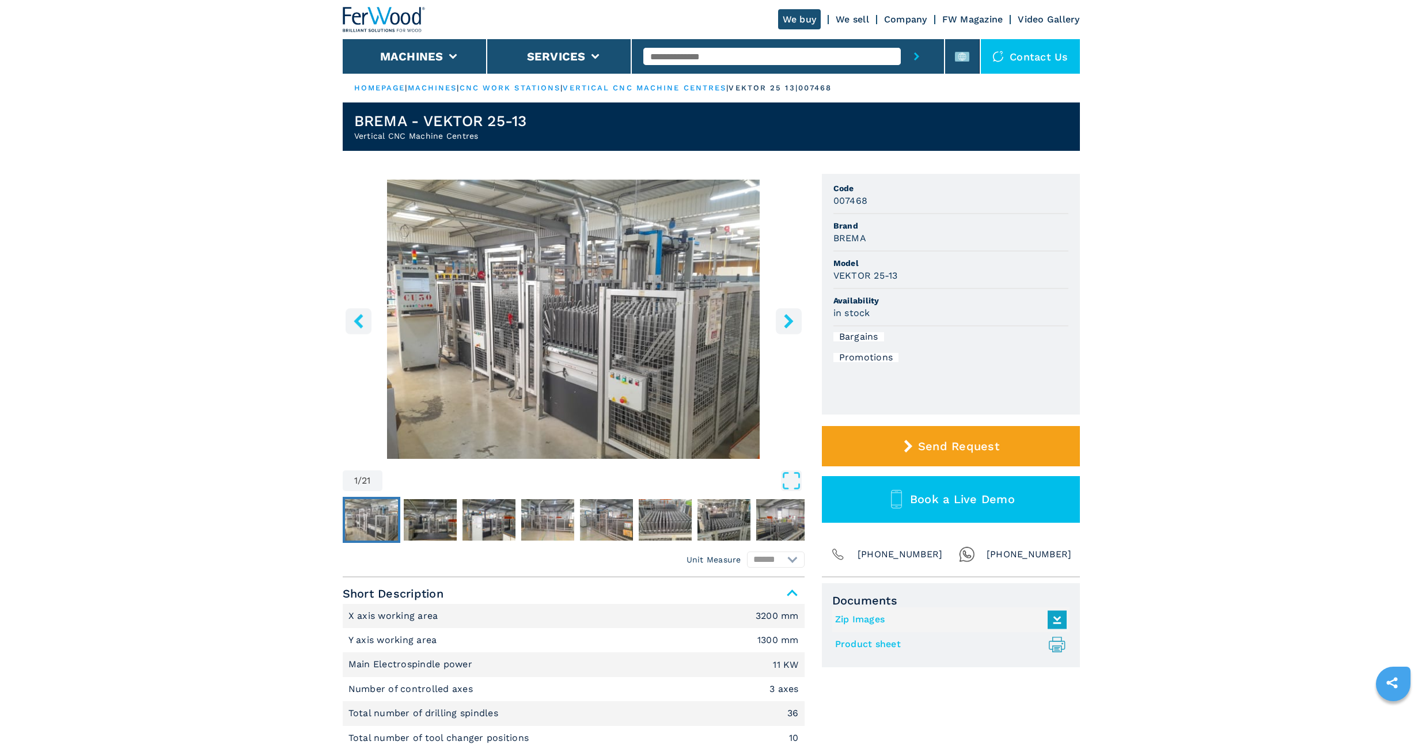
click at [639, 335] on img "Go to Slide 1" at bounding box center [574, 319] width 462 height 279
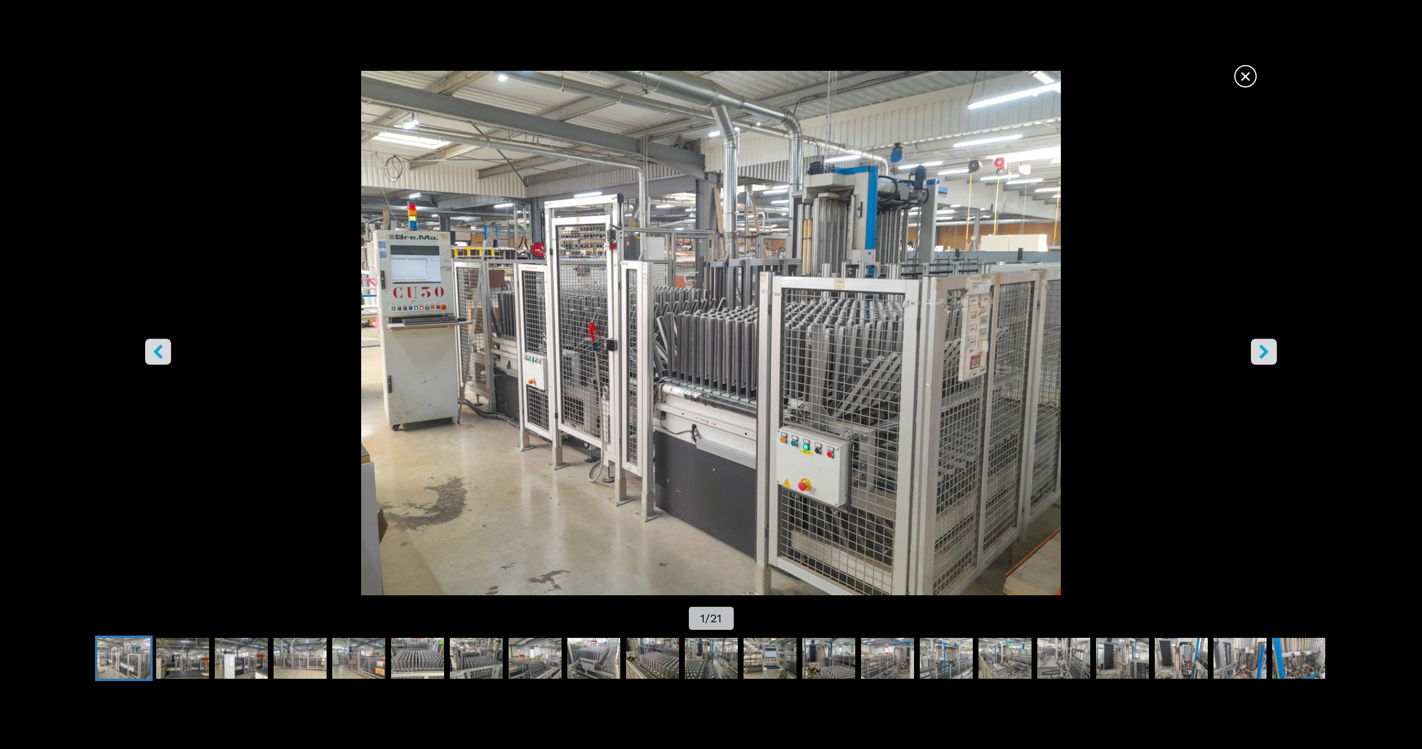
click at [1261, 348] on icon "right-button" at bounding box center [1263, 351] width 9 height 14
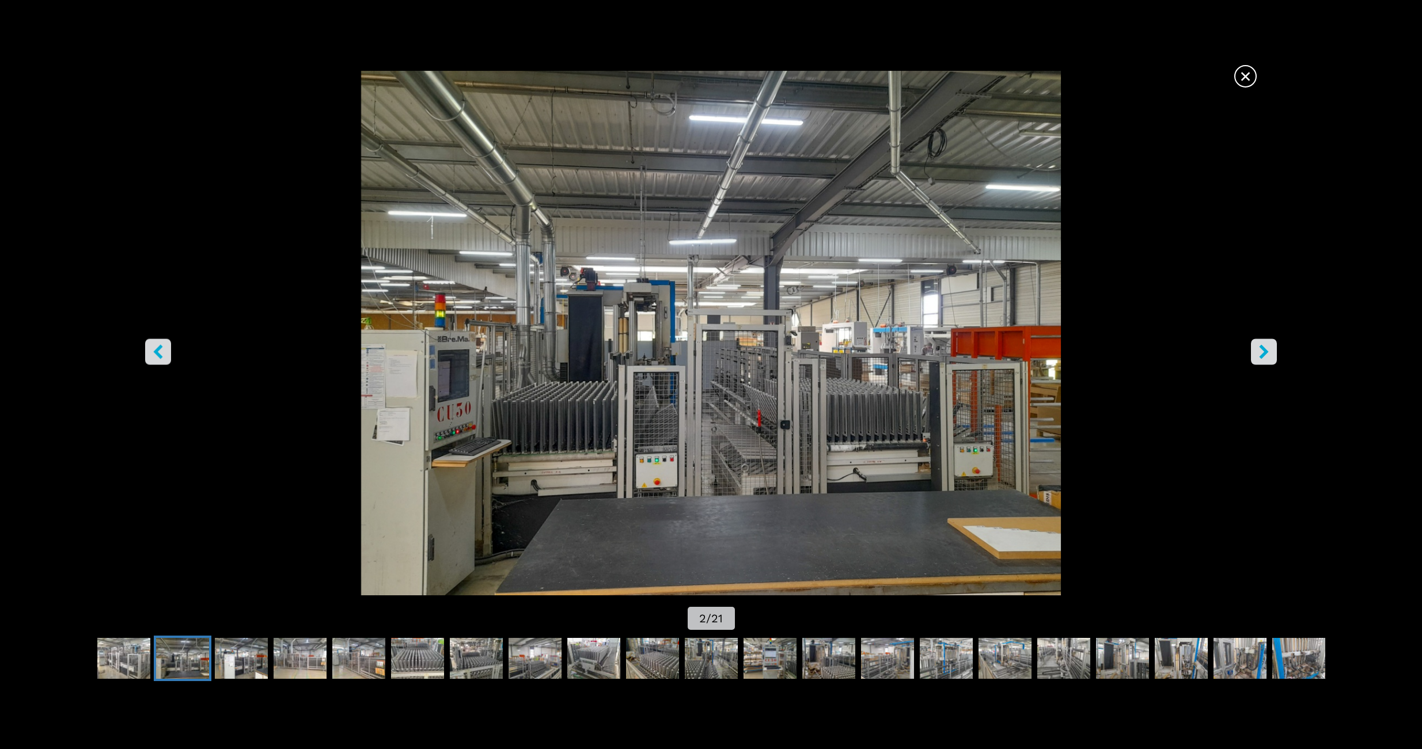
click at [1261, 348] on icon "right-button" at bounding box center [1263, 351] width 9 height 14
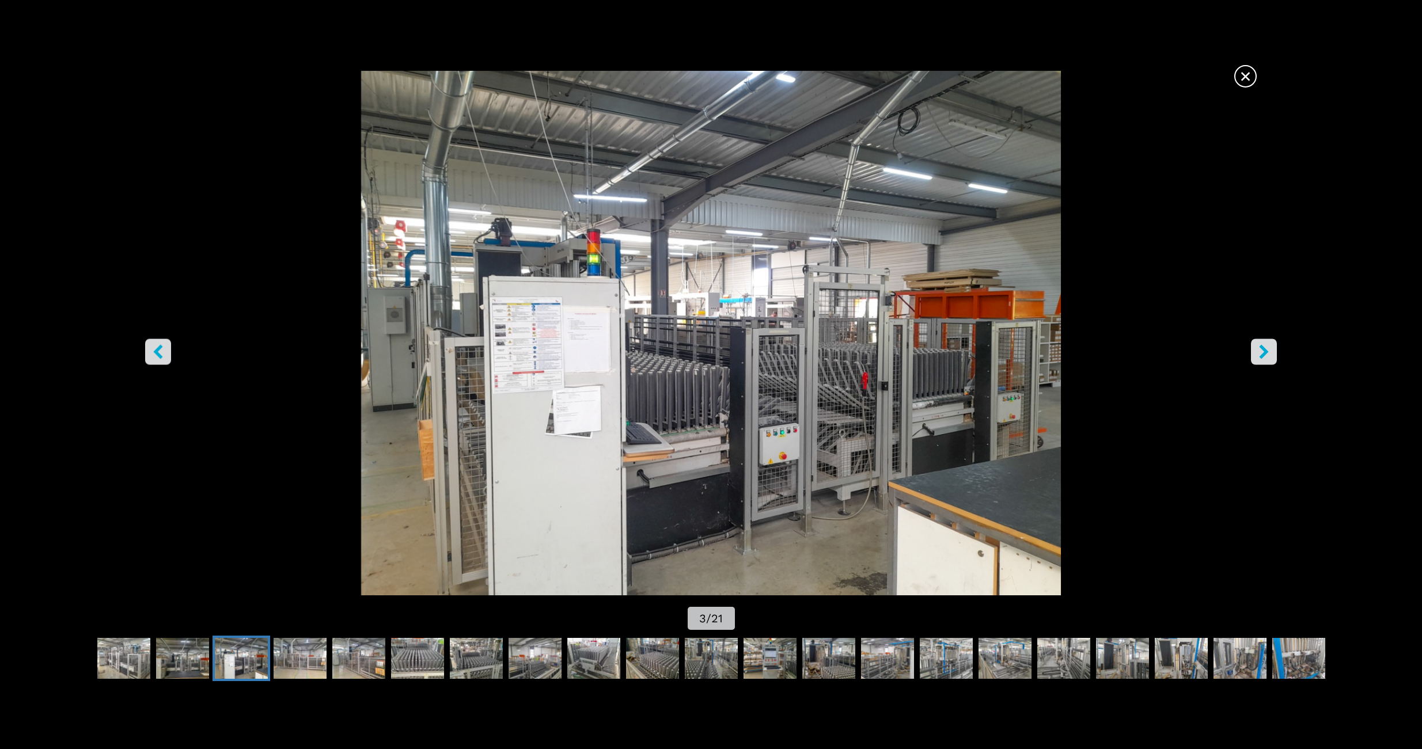
click at [1261, 348] on icon "right-button" at bounding box center [1263, 351] width 9 height 14
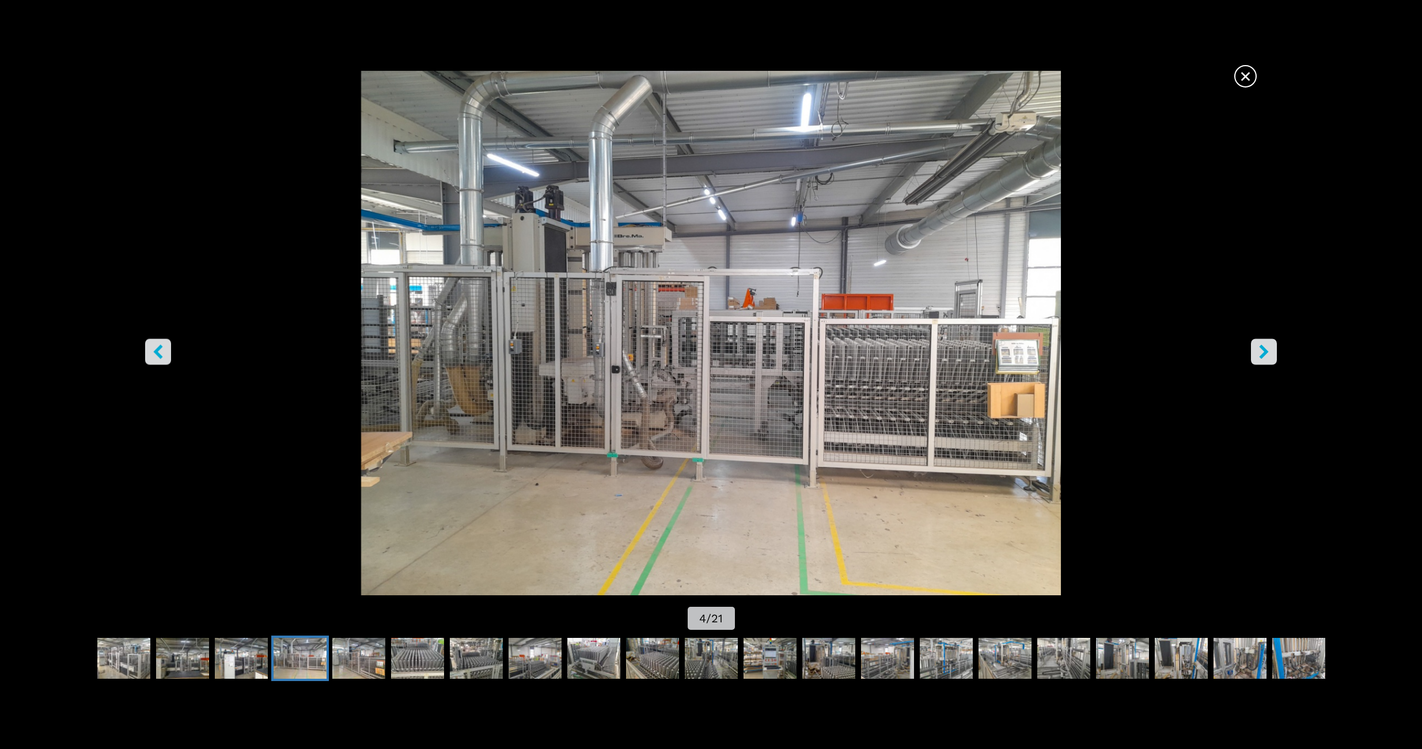
click at [1261, 348] on icon "right-button" at bounding box center [1263, 351] width 9 height 14
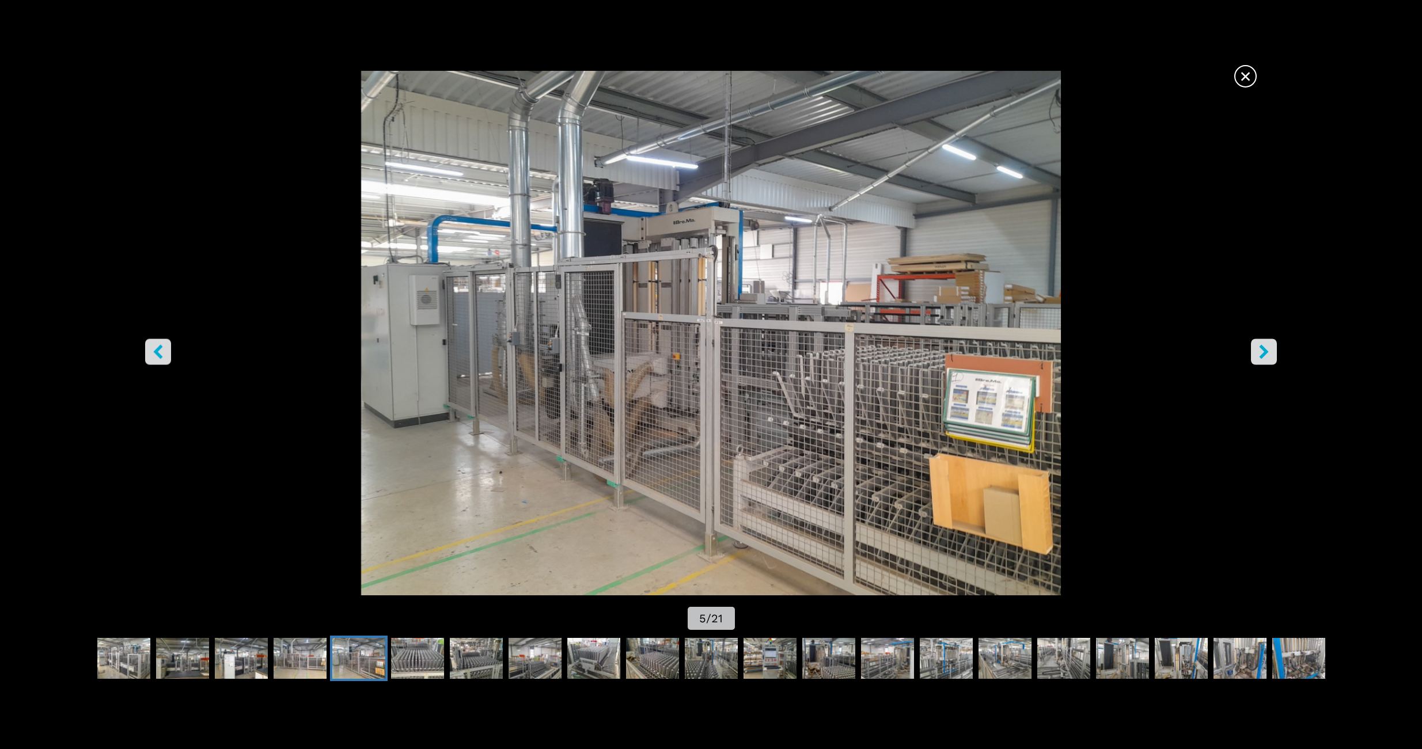
click at [1261, 348] on icon "right-button" at bounding box center [1263, 351] width 9 height 14
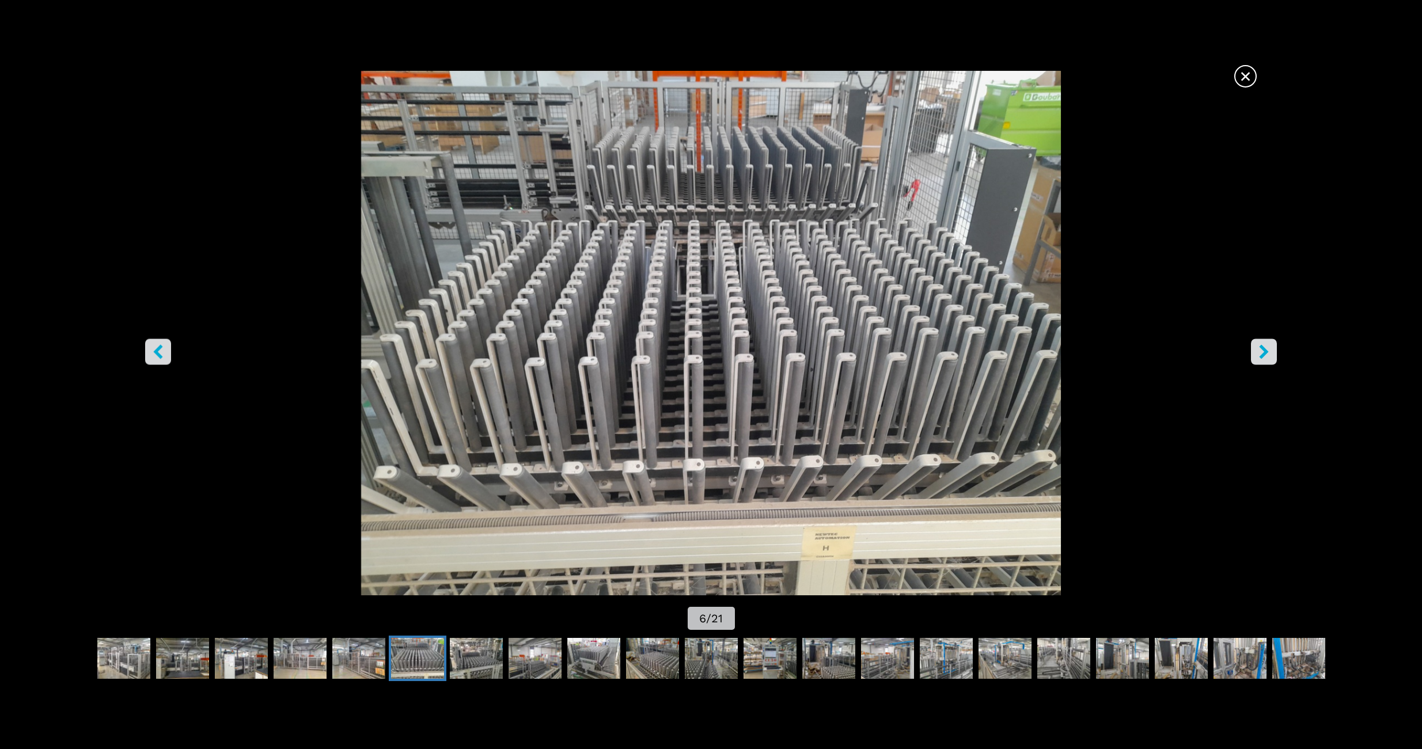
click at [1261, 348] on icon "right-button" at bounding box center [1263, 351] width 9 height 14
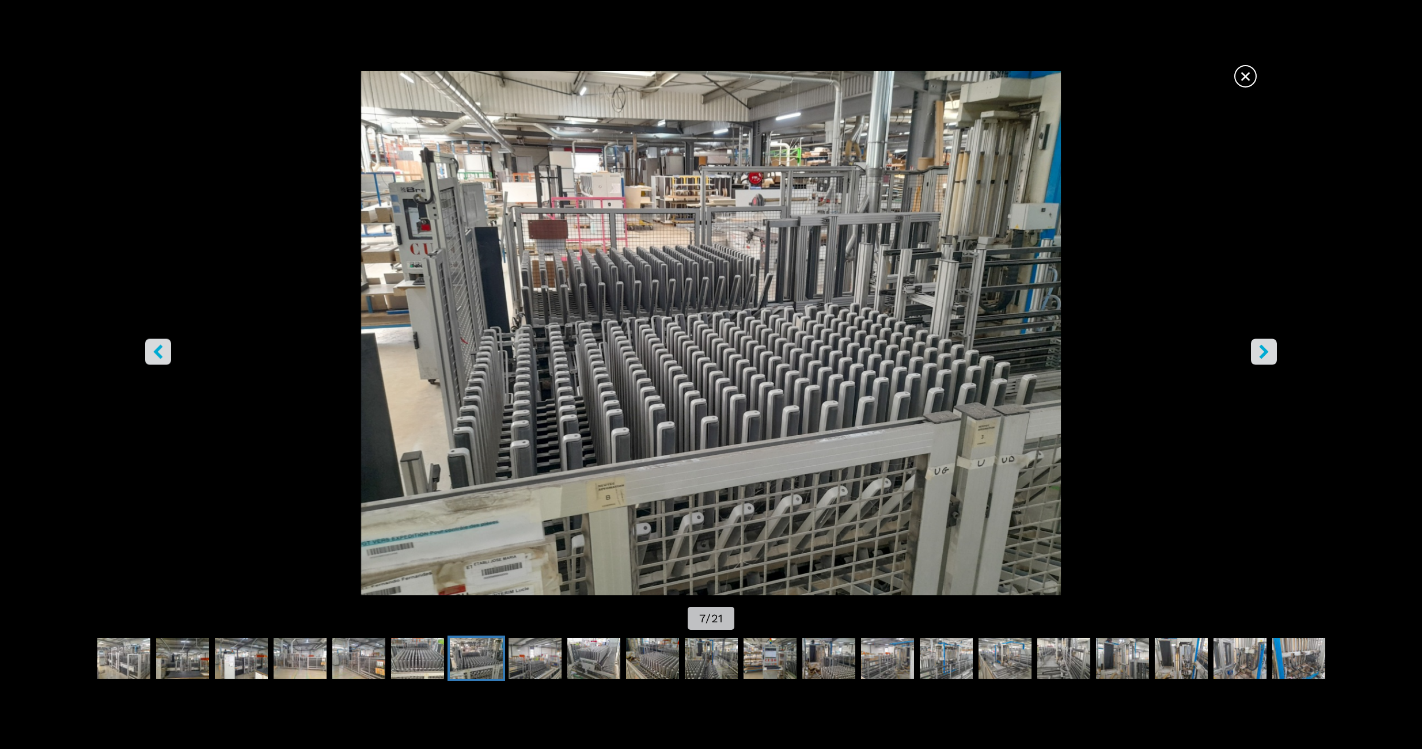
click at [1261, 348] on icon "right-button" at bounding box center [1263, 351] width 9 height 14
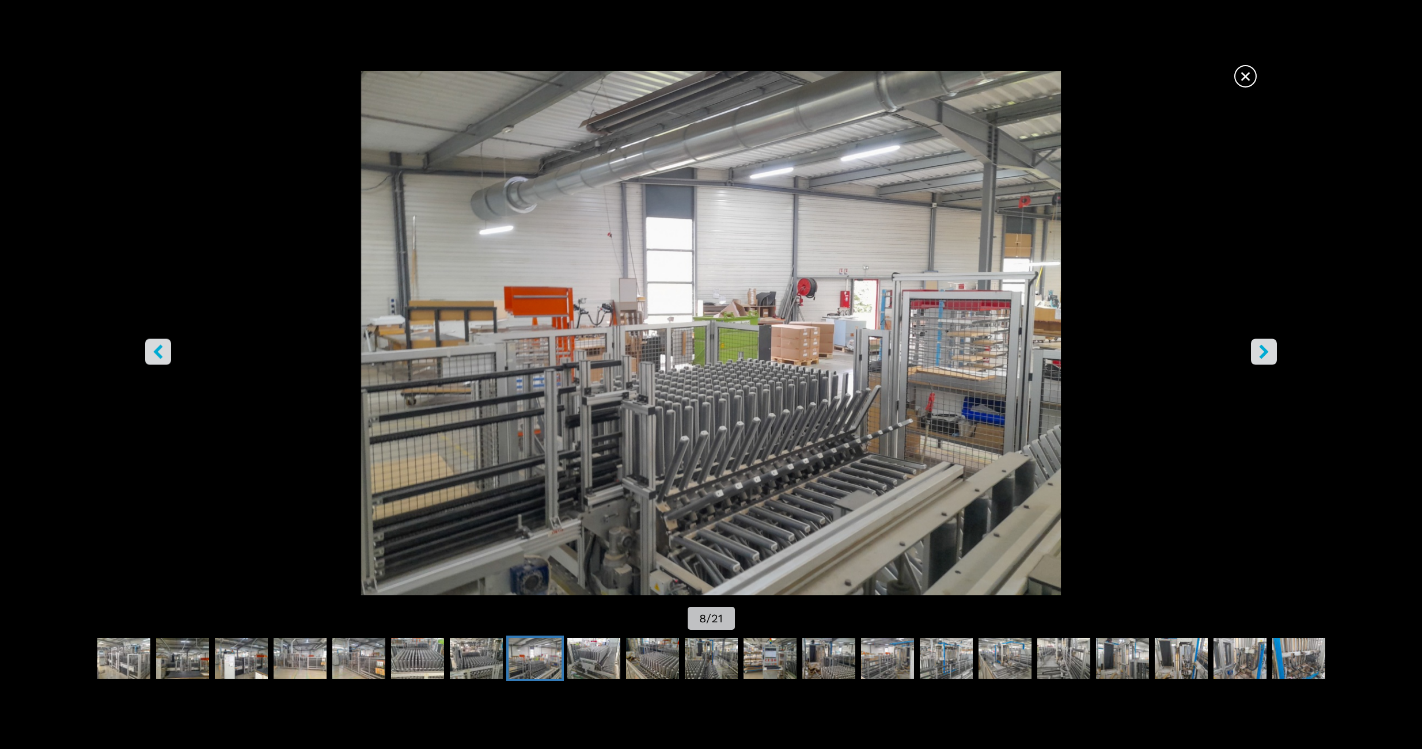
click at [1261, 348] on icon "right-button" at bounding box center [1263, 351] width 9 height 14
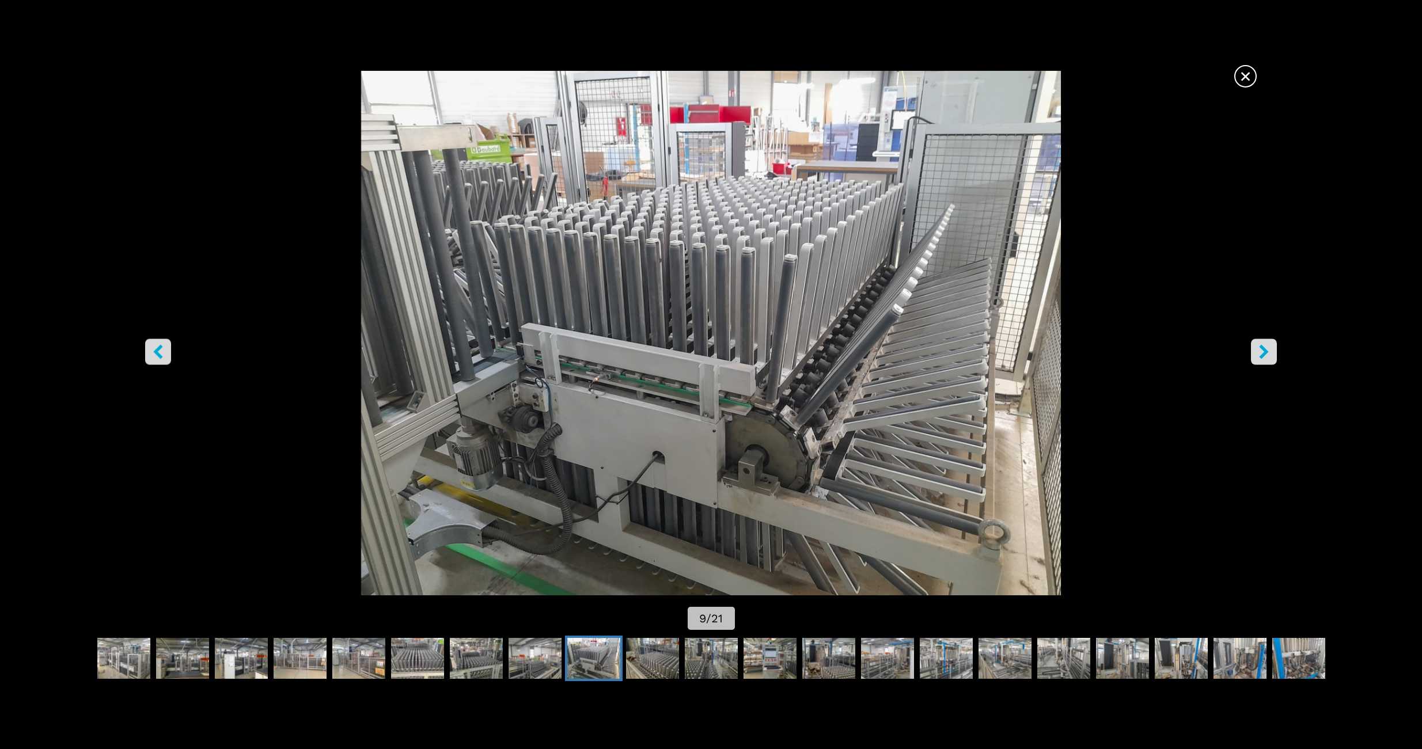
click at [1261, 348] on icon "right-button" at bounding box center [1263, 351] width 9 height 14
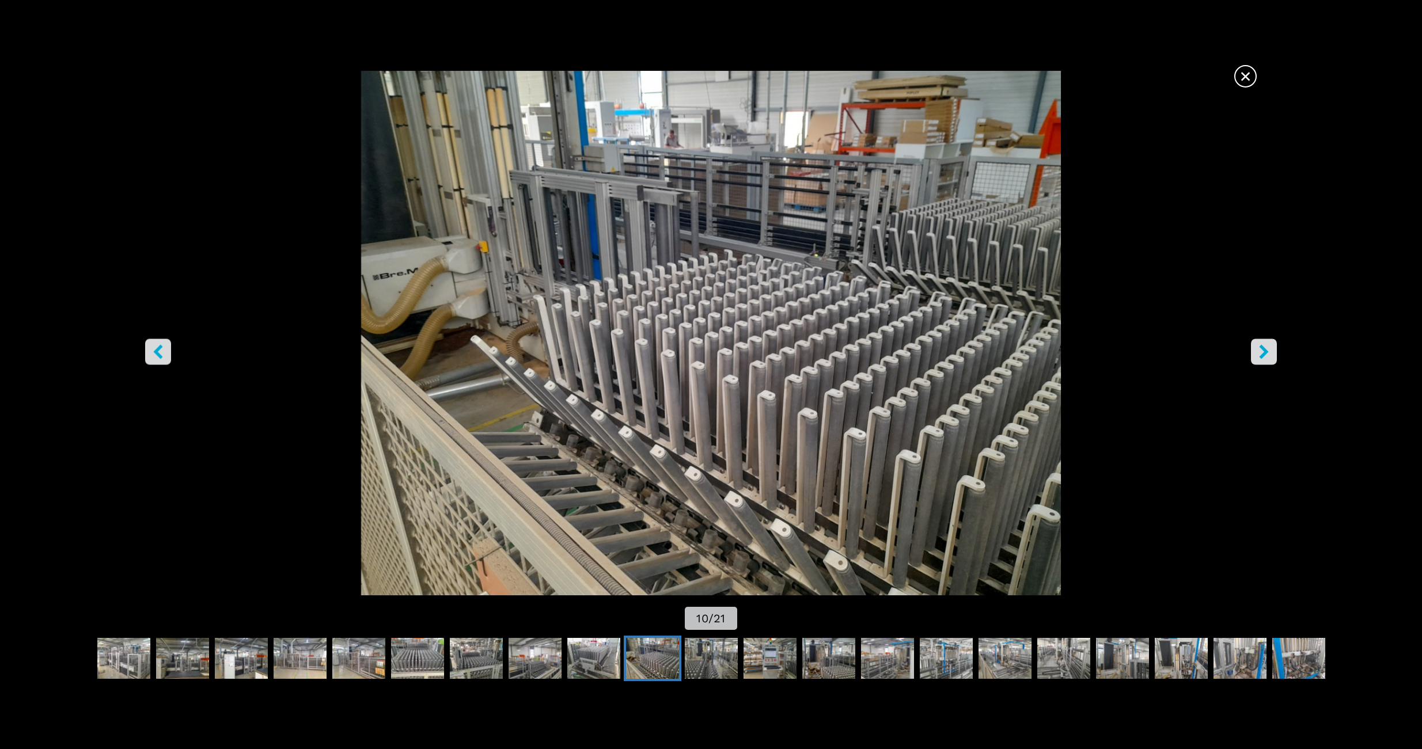
click at [1261, 348] on icon "right-button" at bounding box center [1263, 351] width 9 height 14
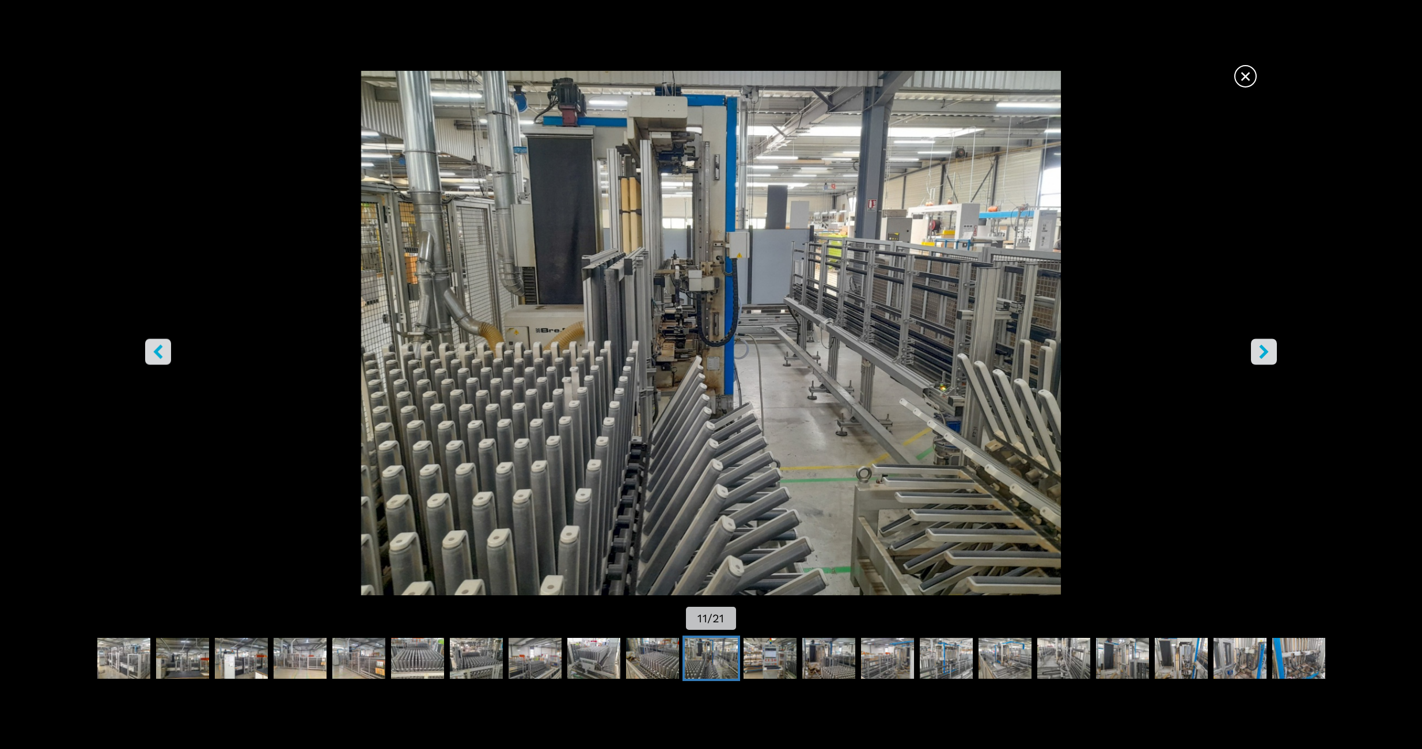
click at [1261, 348] on icon "right-button" at bounding box center [1263, 351] width 9 height 14
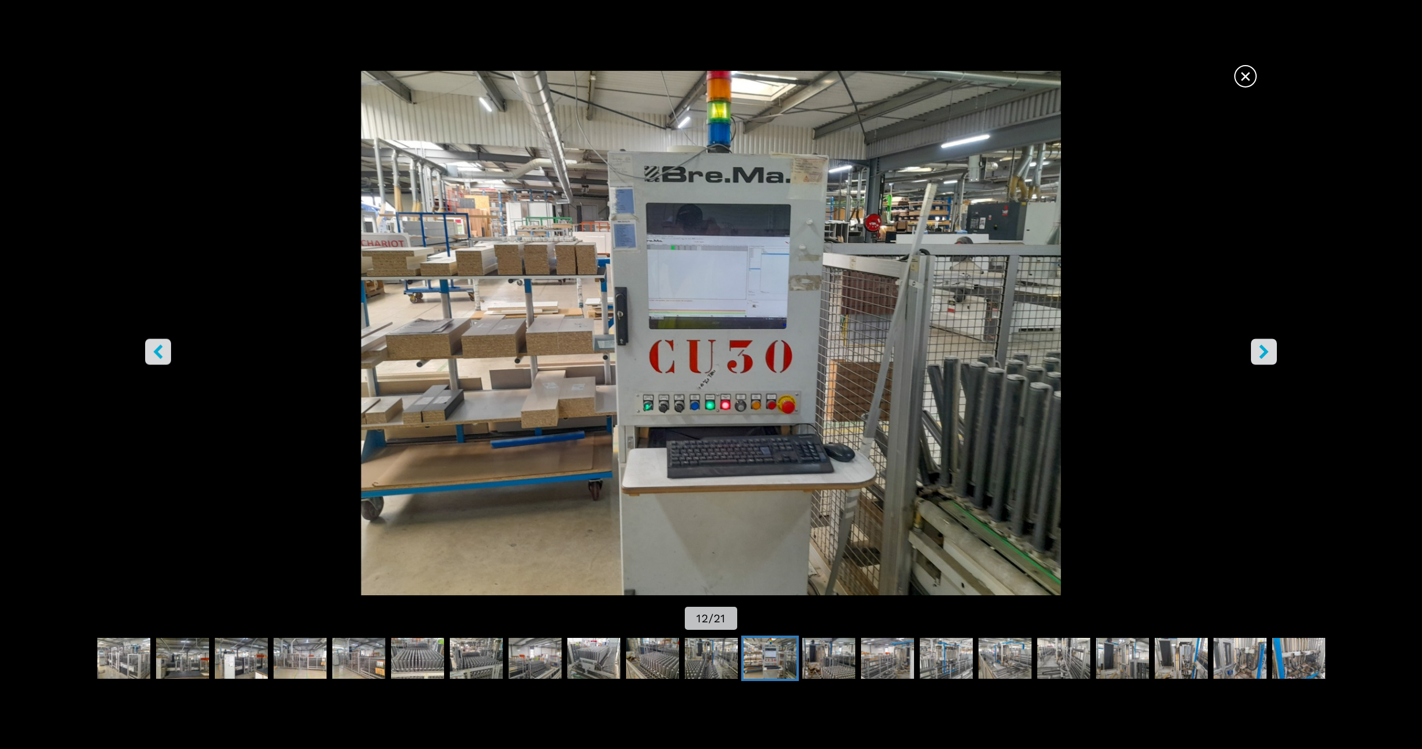
click at [1261, 348] on icon "right-button" at bounding box center [1263, 351] width 9 height 14
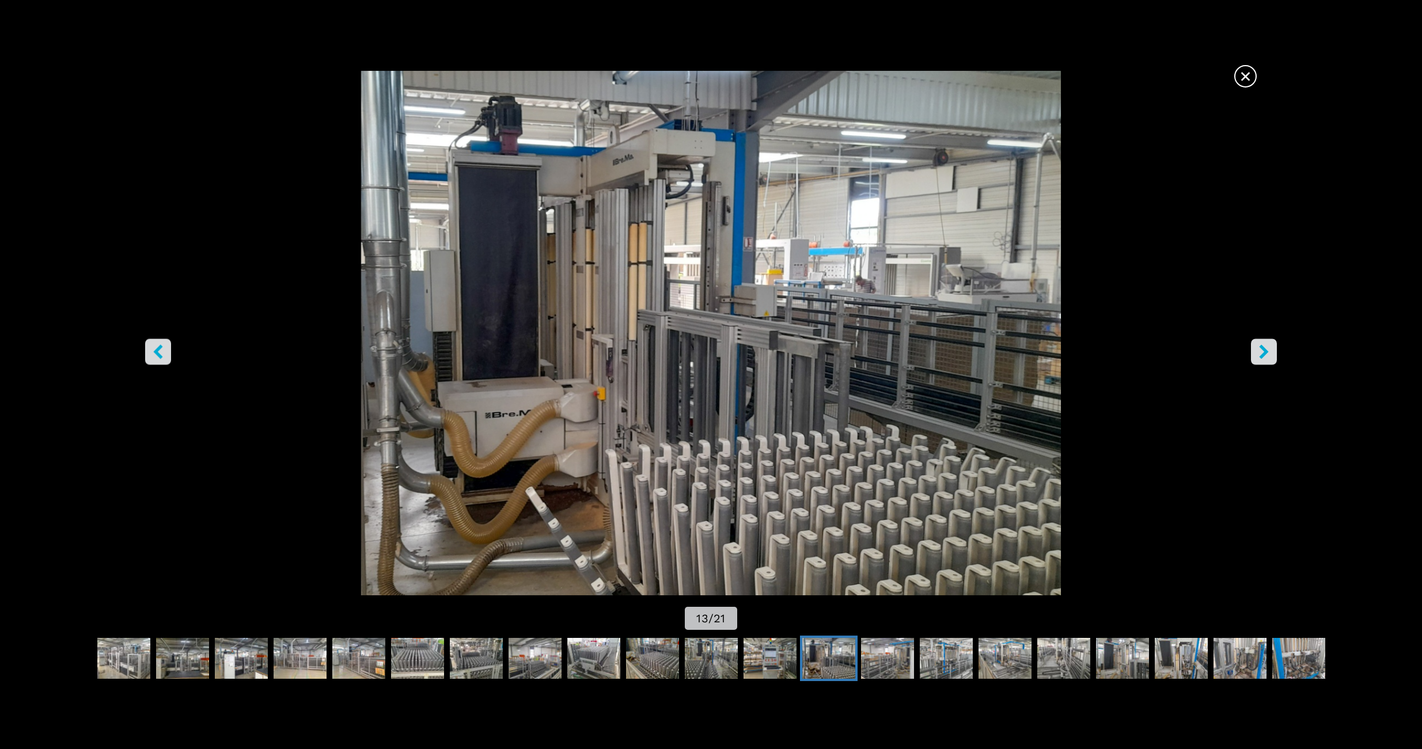
click at [1261, 348] on icon "right-button" at bounding box center [1263, 351] width 9 height 14
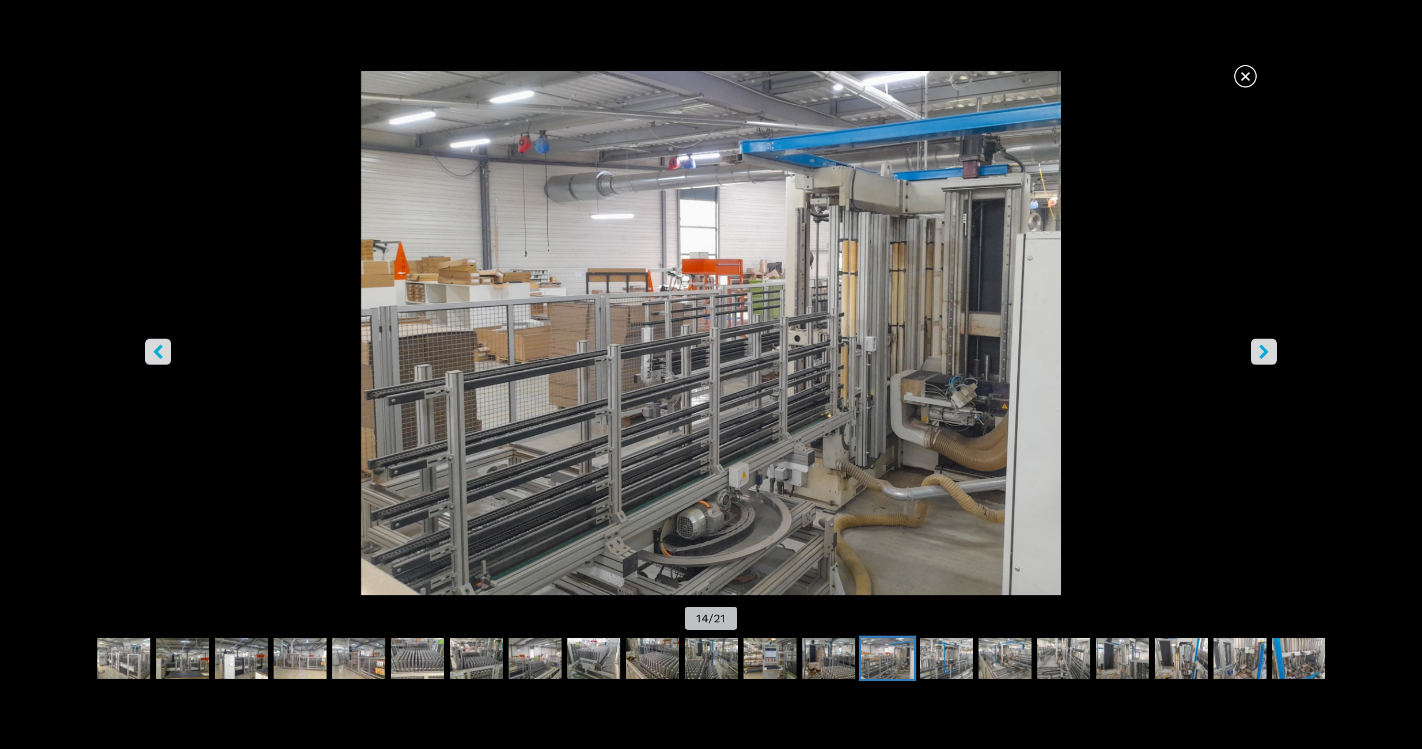
click at [1261, 348] on icon "right-button" at bounding box center [1263, 351] width 9 height 14
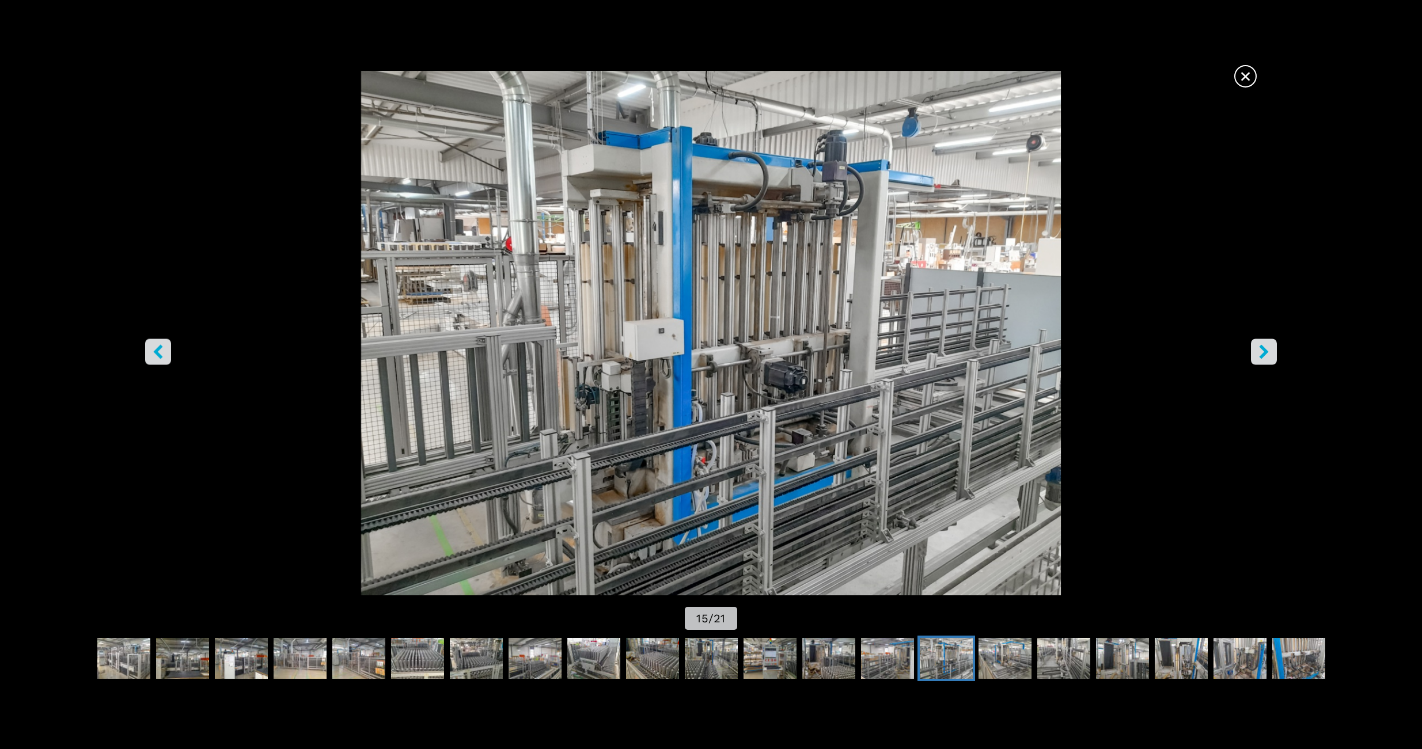
click at [1261, 348] on icon "right-button" at bounding box center [1263, 351] width 9 height 14
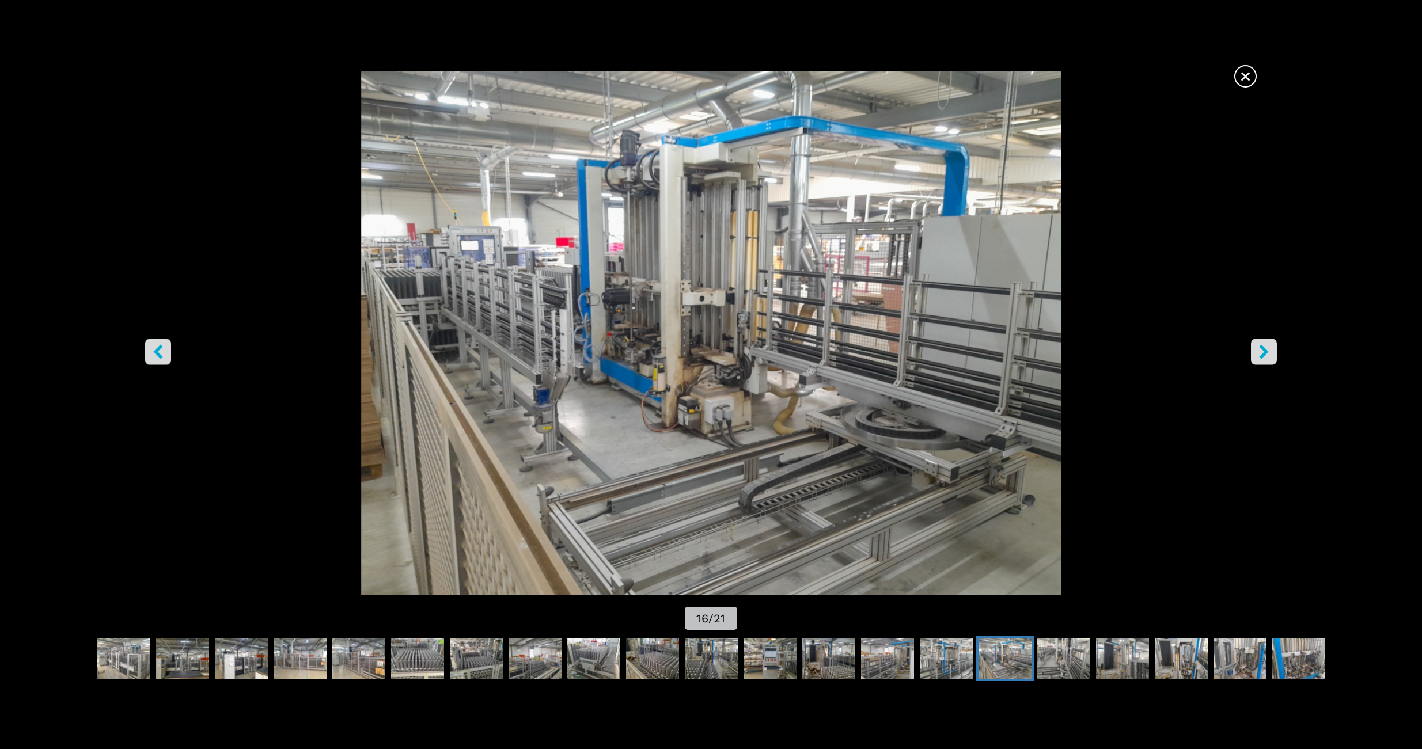
click at [1261, 348] on icon "right-button" at bounding box center [1263, 351] width 9 height 14
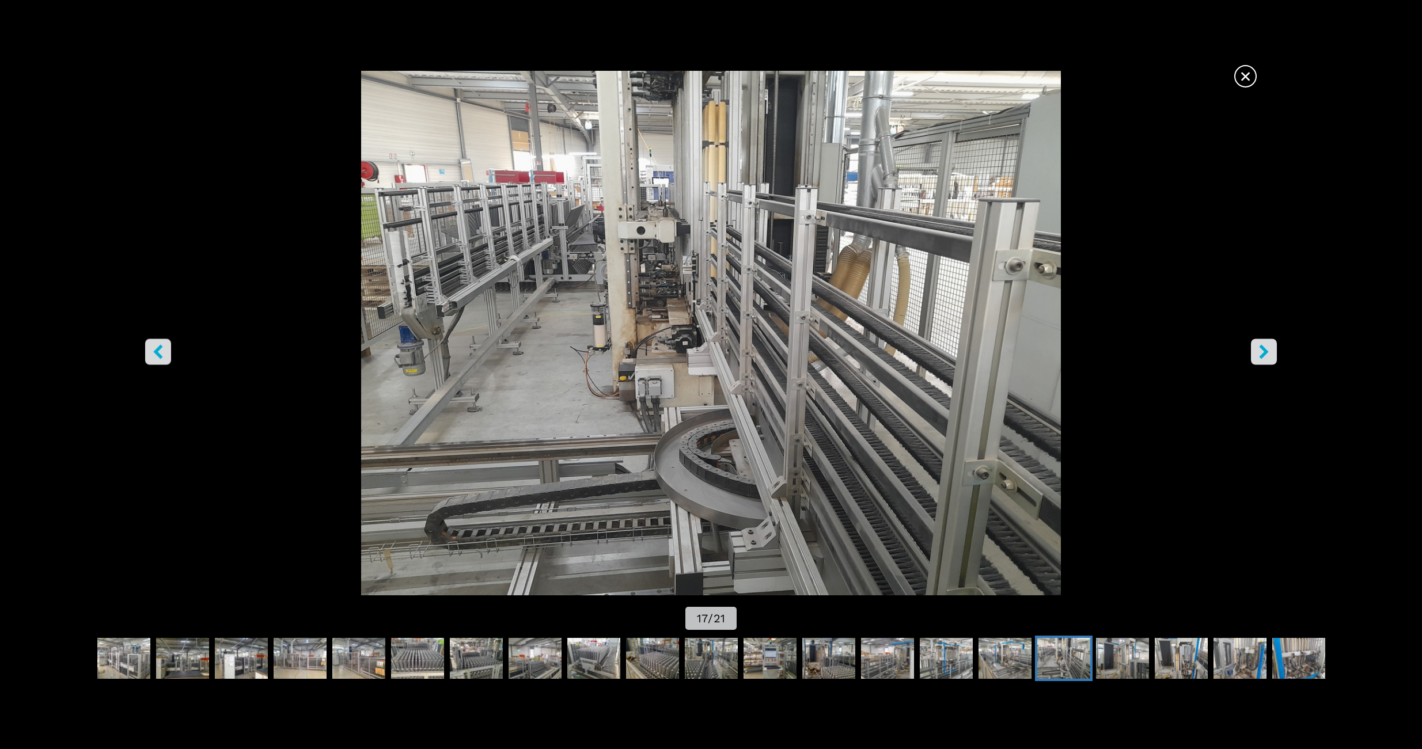
click at [1261, 348] on icon "right-button" at bounding box center [1263, 351] width 9 height 14
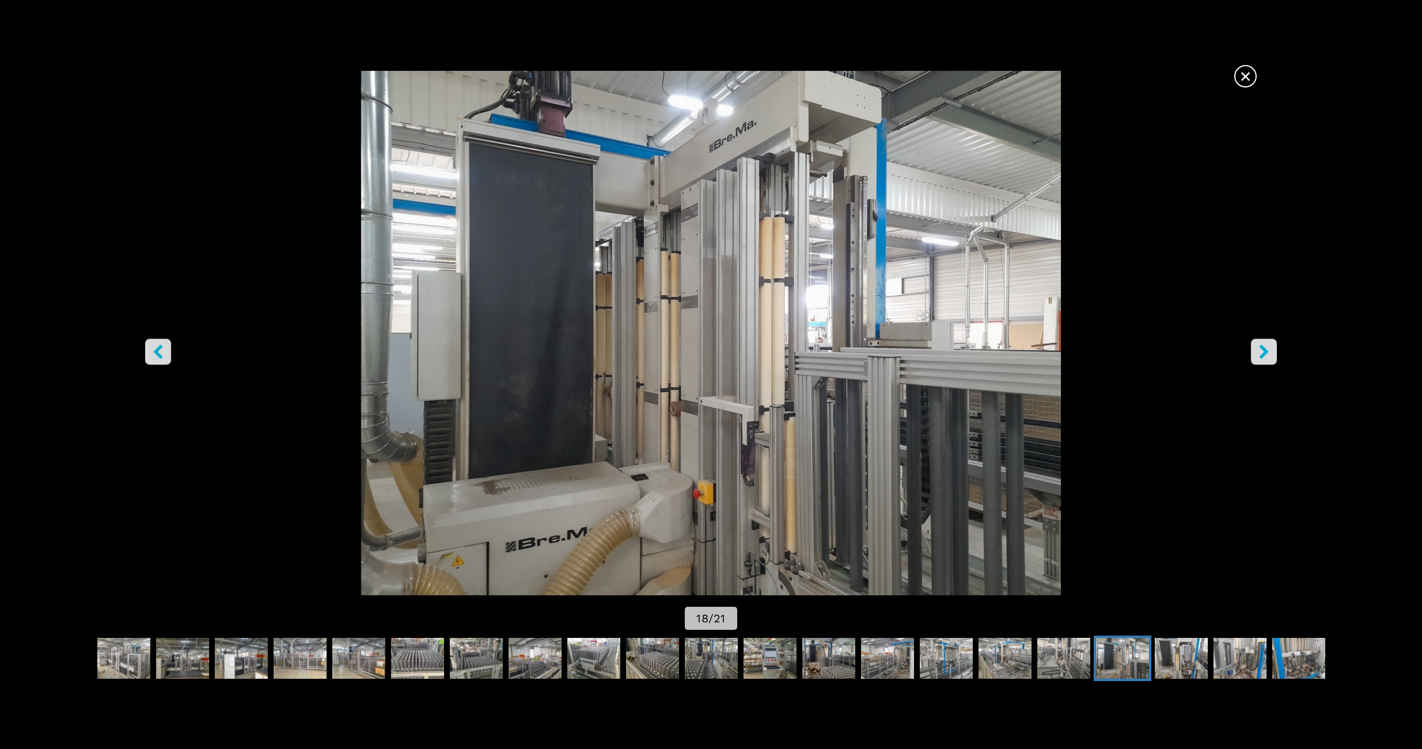
click at [1261, 348] on icon "right-button" at bounding box center [1263, 351] width 9 height 14
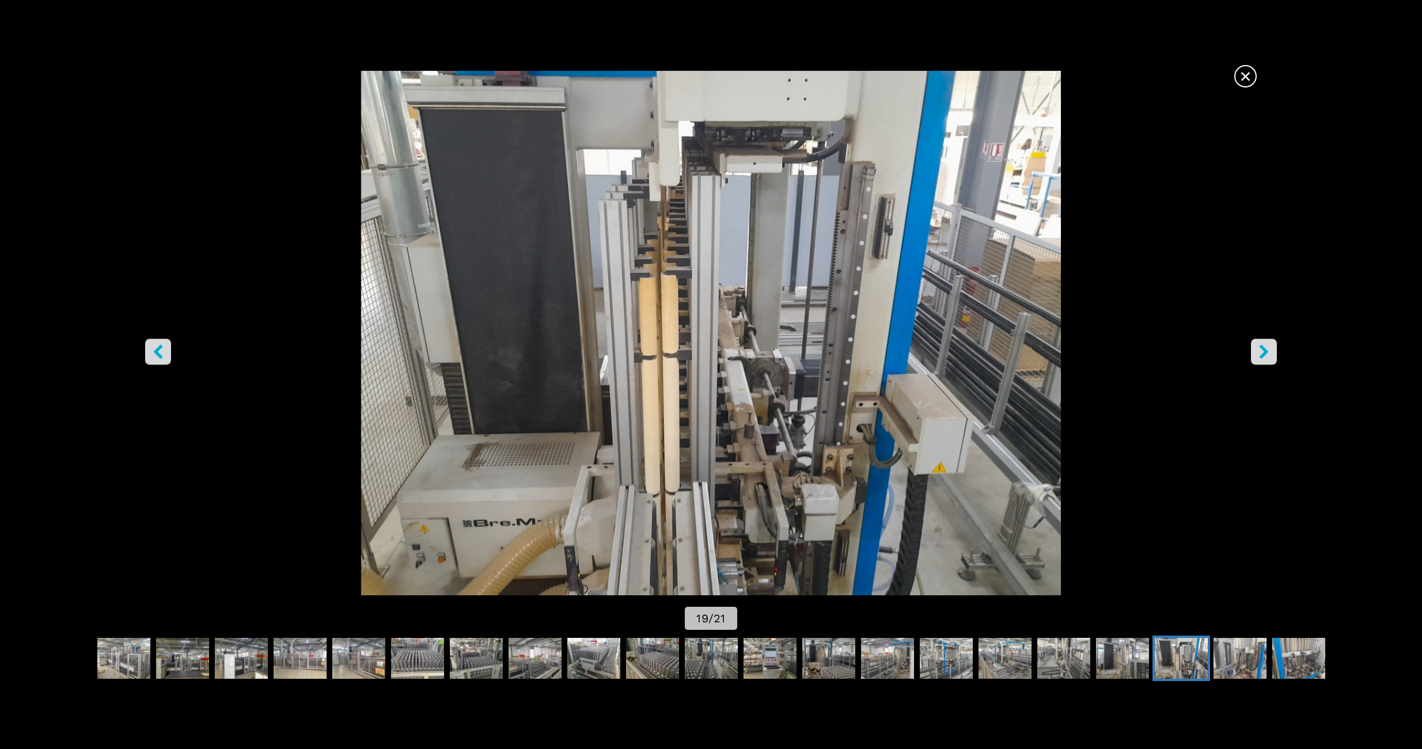
click at [1261, 348] on icon "right-button" at bounding box center [1263, 351] width 9 height 14
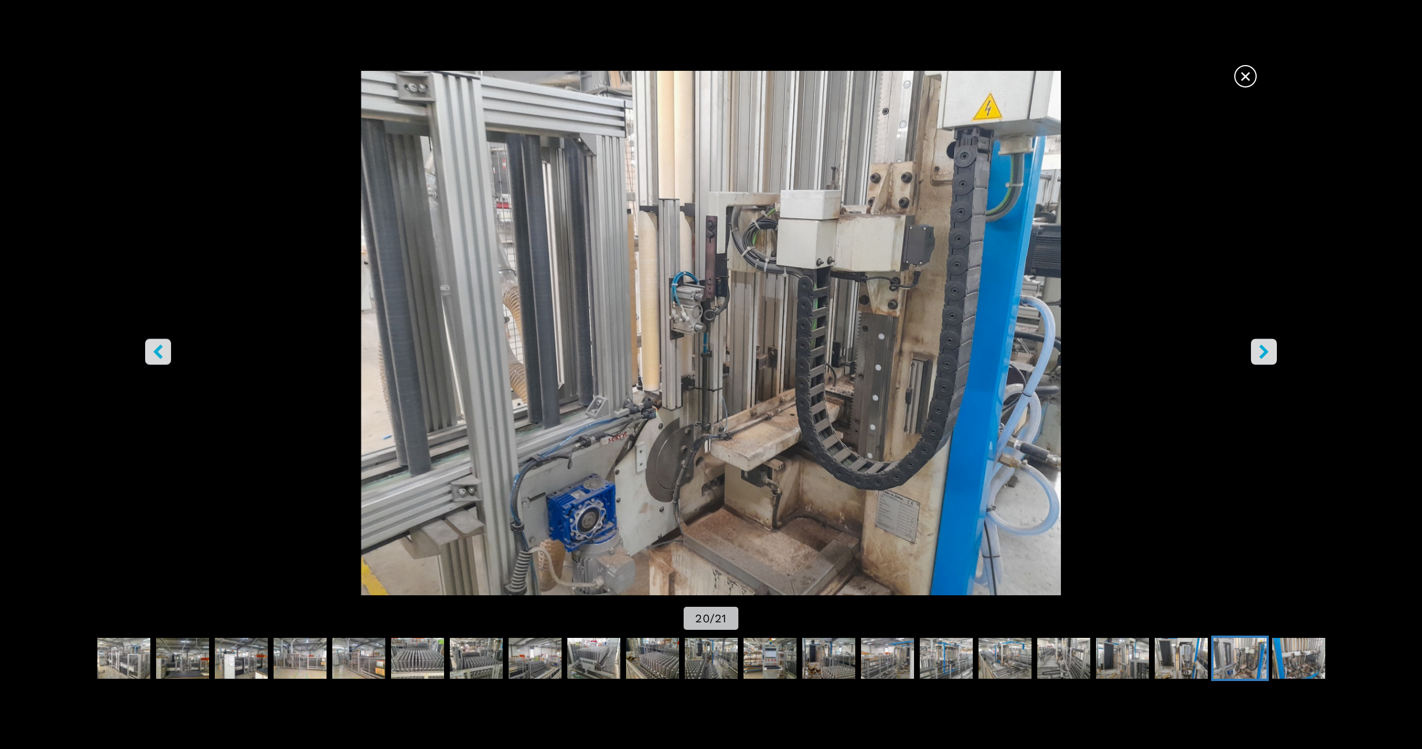
click at [1261, 348] on icon "right-button" at bounding box center [1263, 351] width 9 height 14
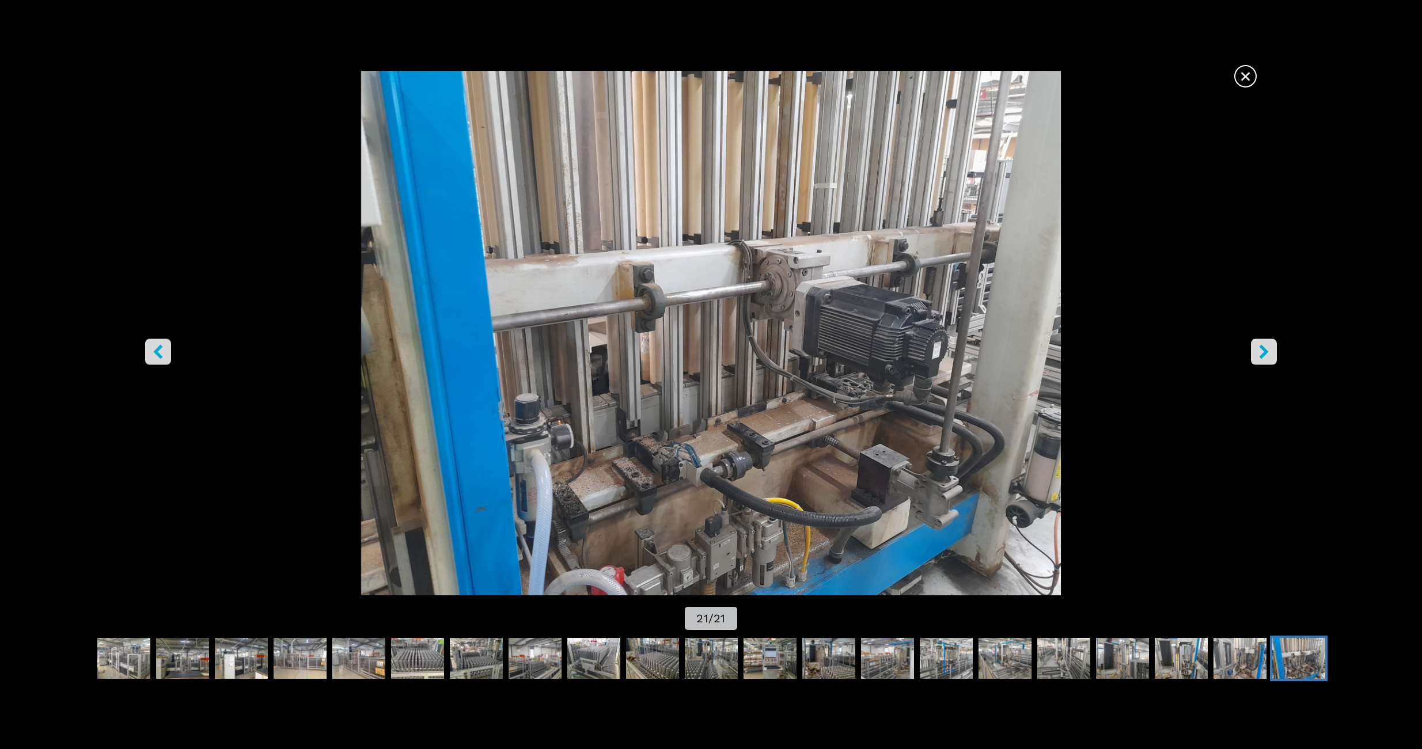
click at [1237, 75] on span "×" at bounding box center [1245, 74] width 20 height 20
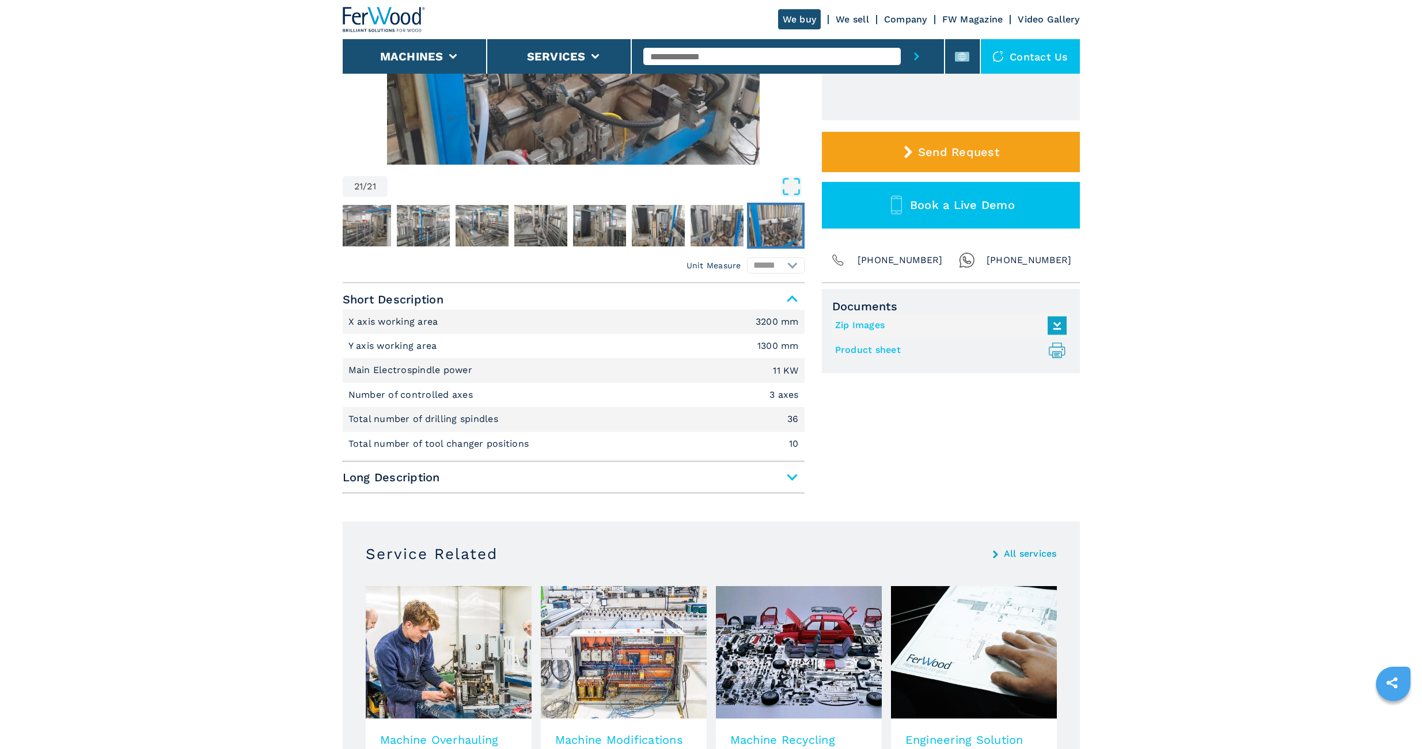
scroll to position [307, 0]
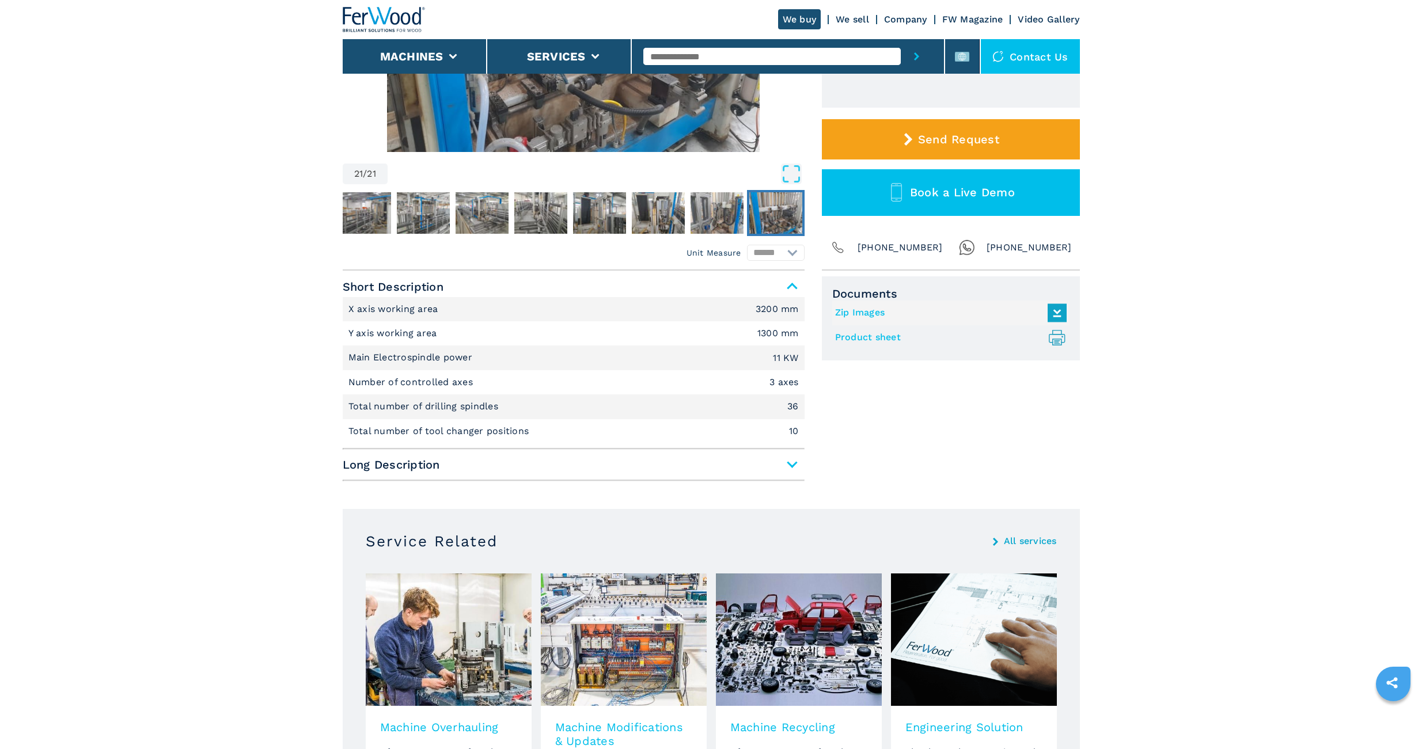
click at [779, 454] on span "Long Description" at bounding box center [574, 464] width 462 height 21
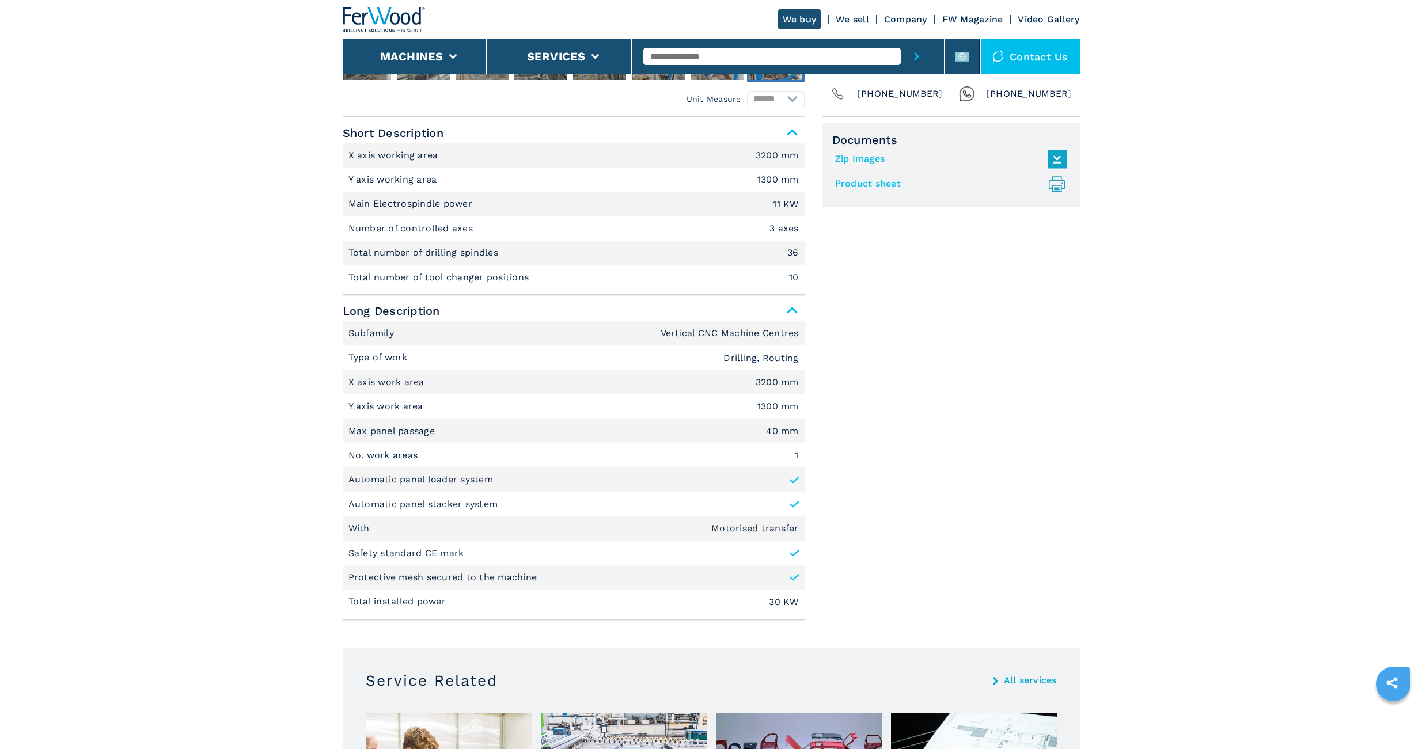
scroll to position [0, 0]
